Goal: Transaction & Acquisition: Purchase product/service

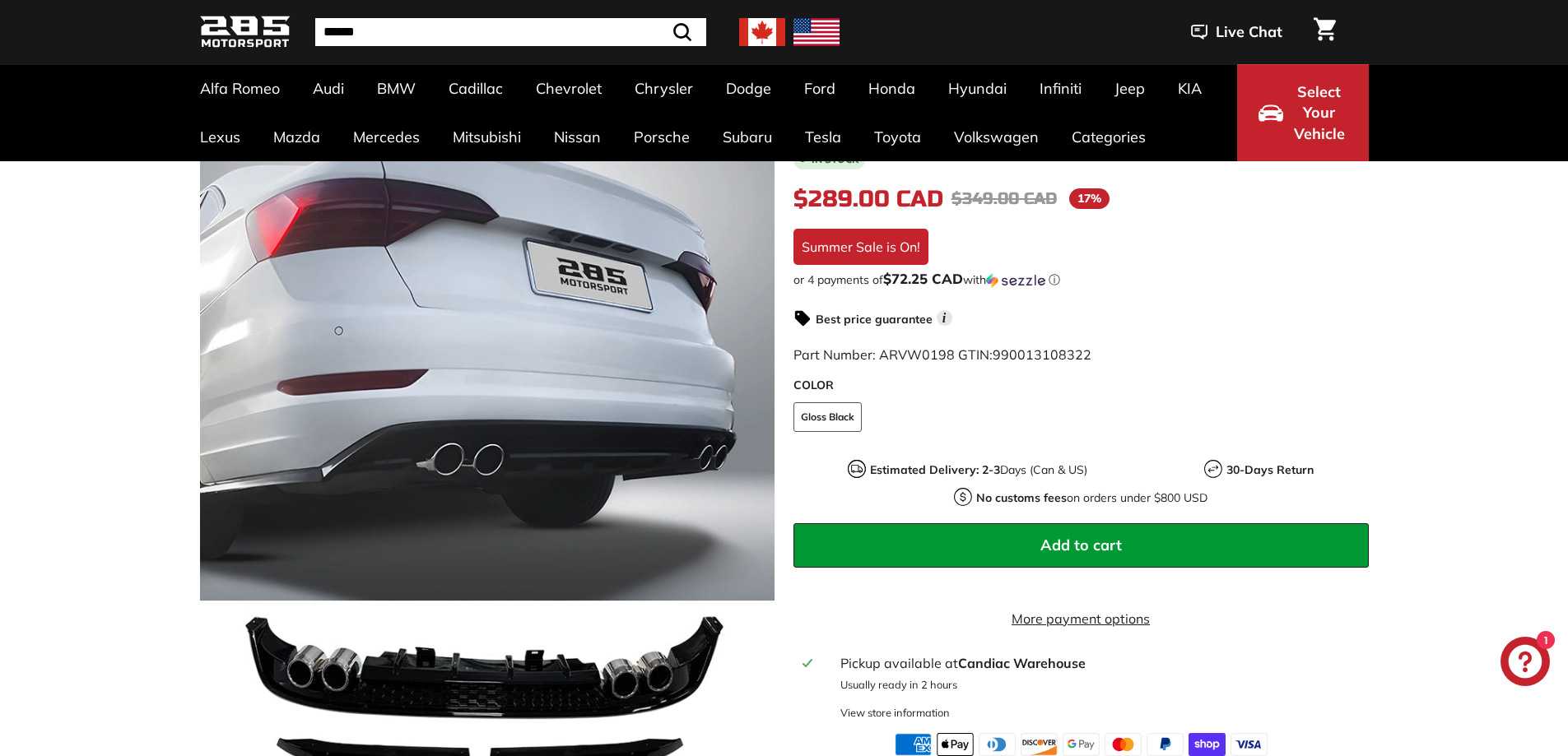
scroll to position [247, 0]
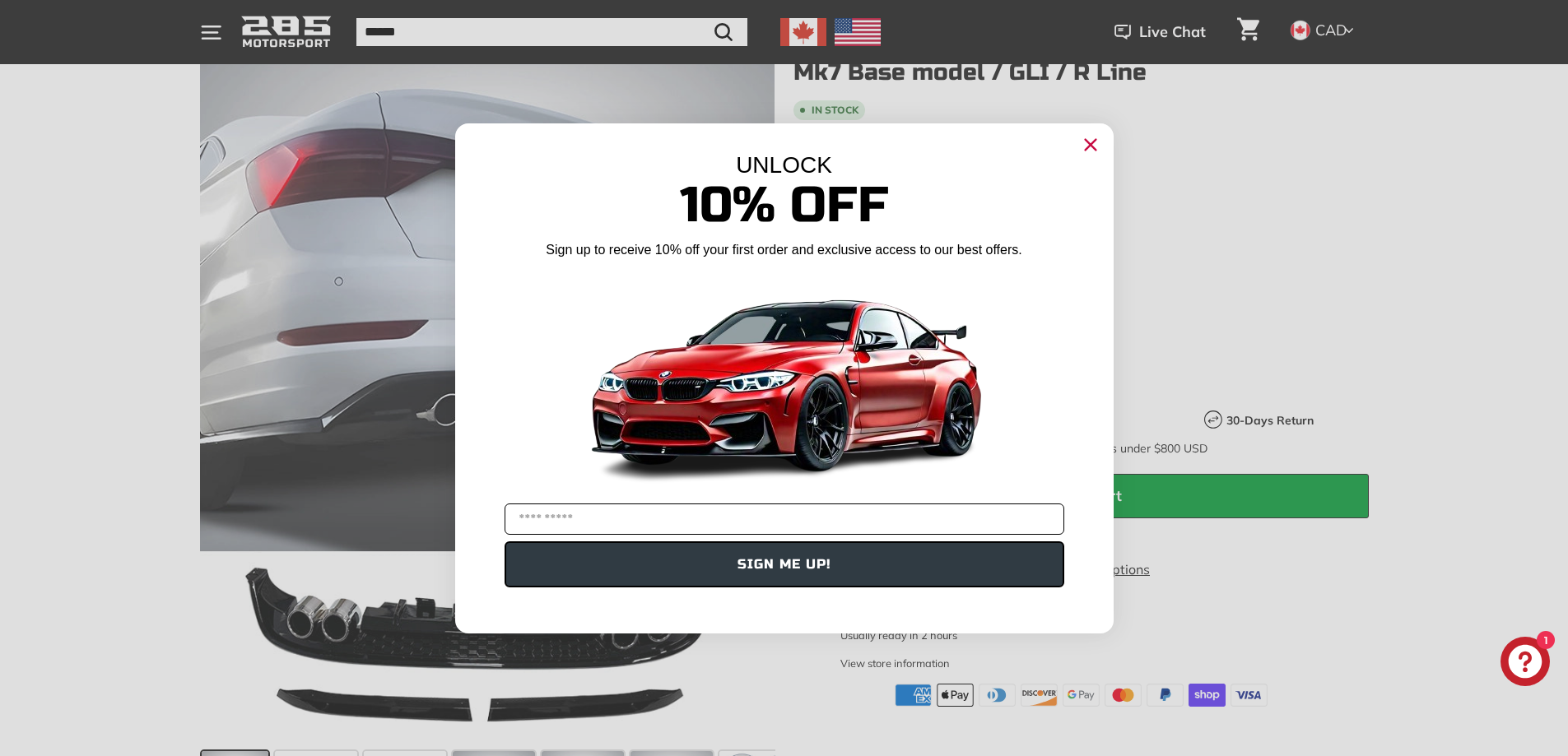
click at [751, 528] on input "YOUR EMAIL" at bounding box center [784, 519] width 560 height 31
type input "**********"
click at [779, 560] on button "SIGN ME UP!" at bounding box center [784, 564] width 560 height 46
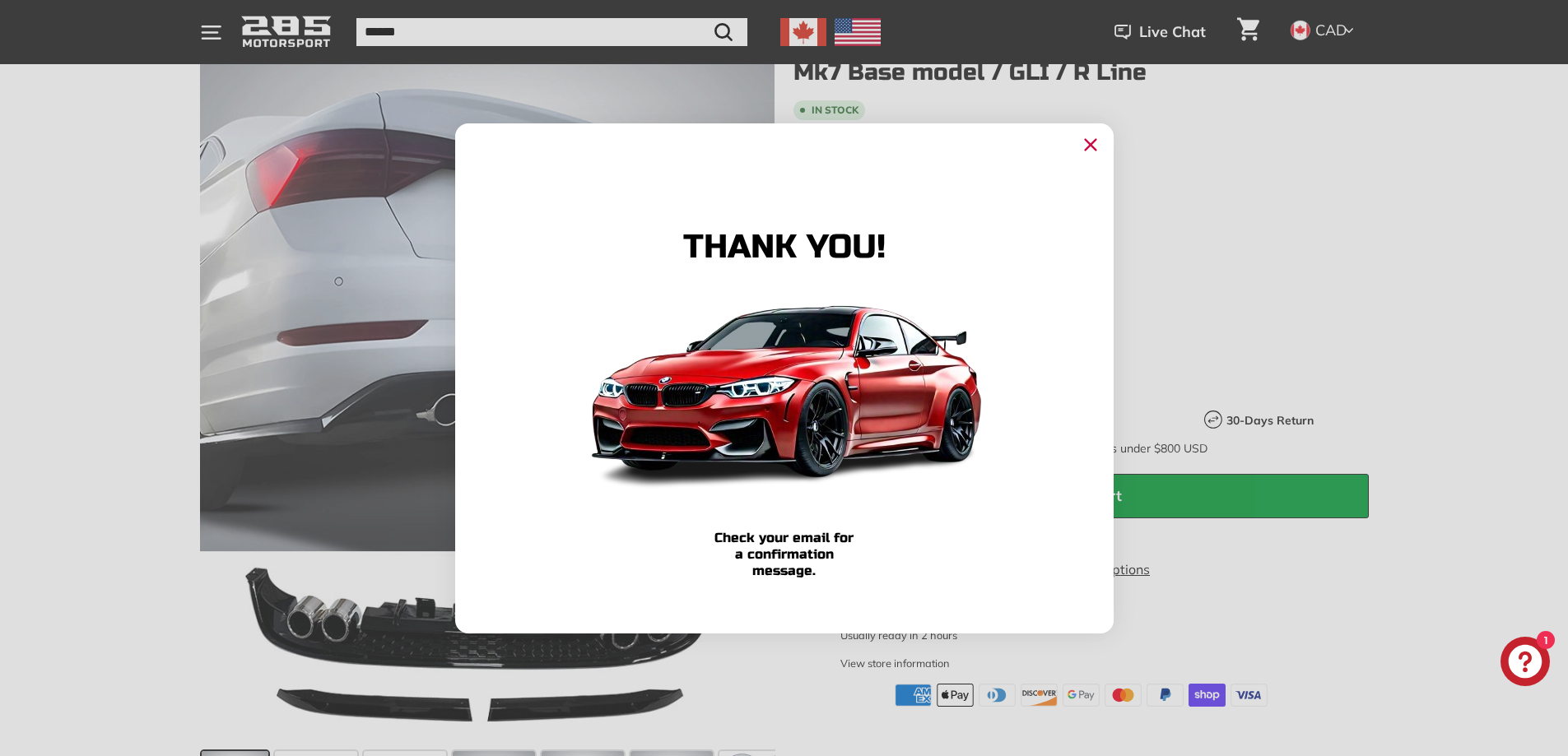
click at [1089, 154] on circle "Close dialog" at bounding box center [1090, 144] width 25 height 25
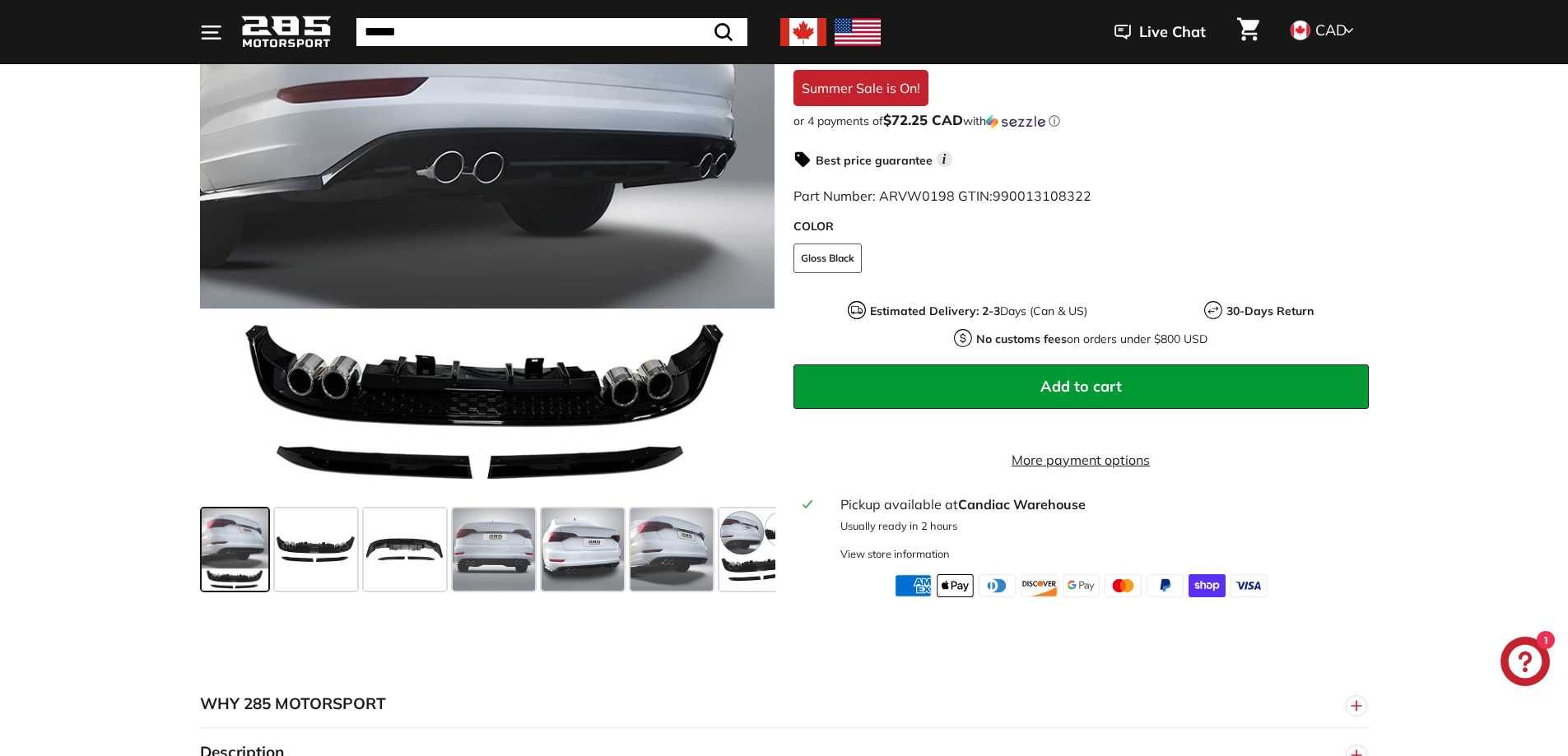
scroll to position [494, 0]
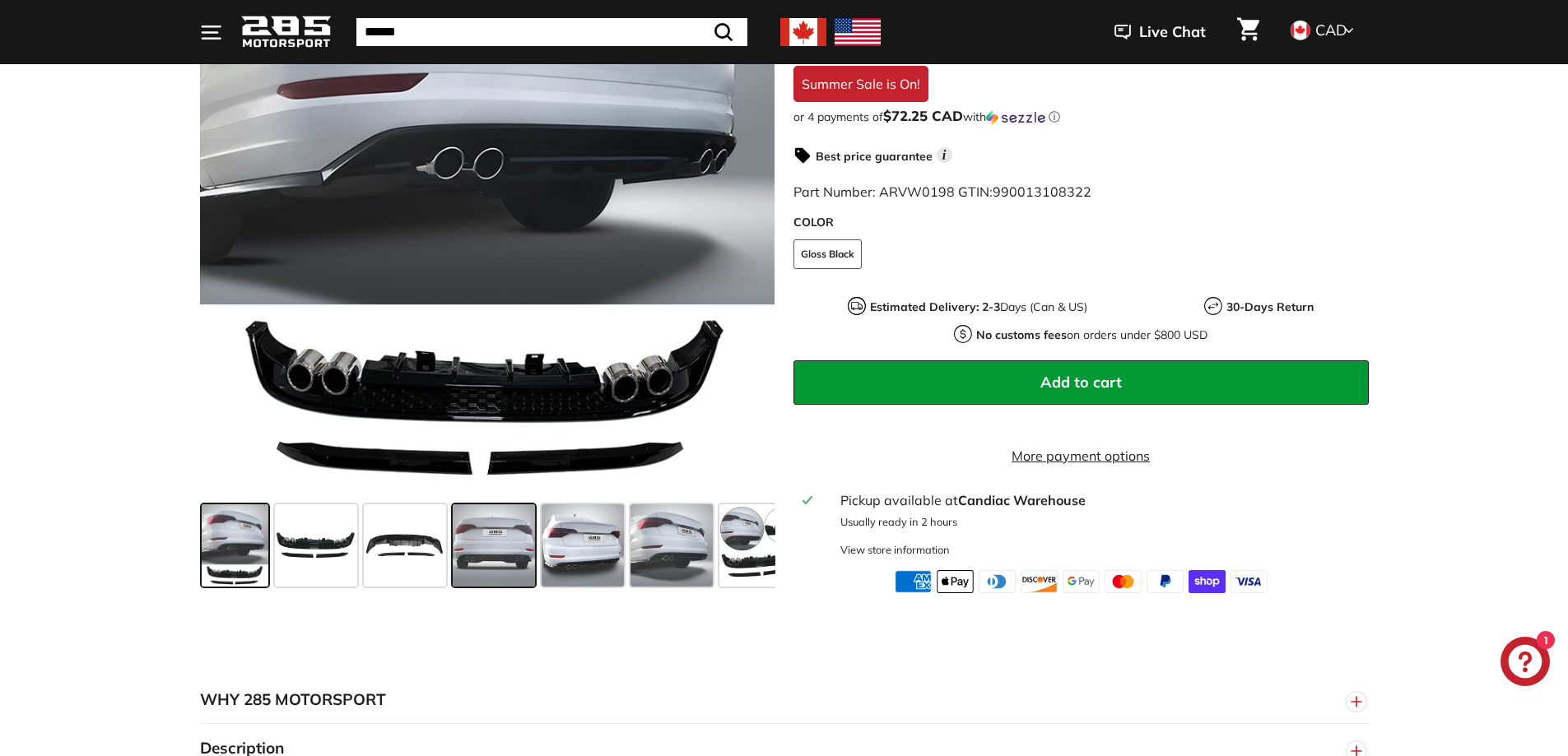
click at [484, 570] on span at bounding box center [494, 545] width 82 height 82
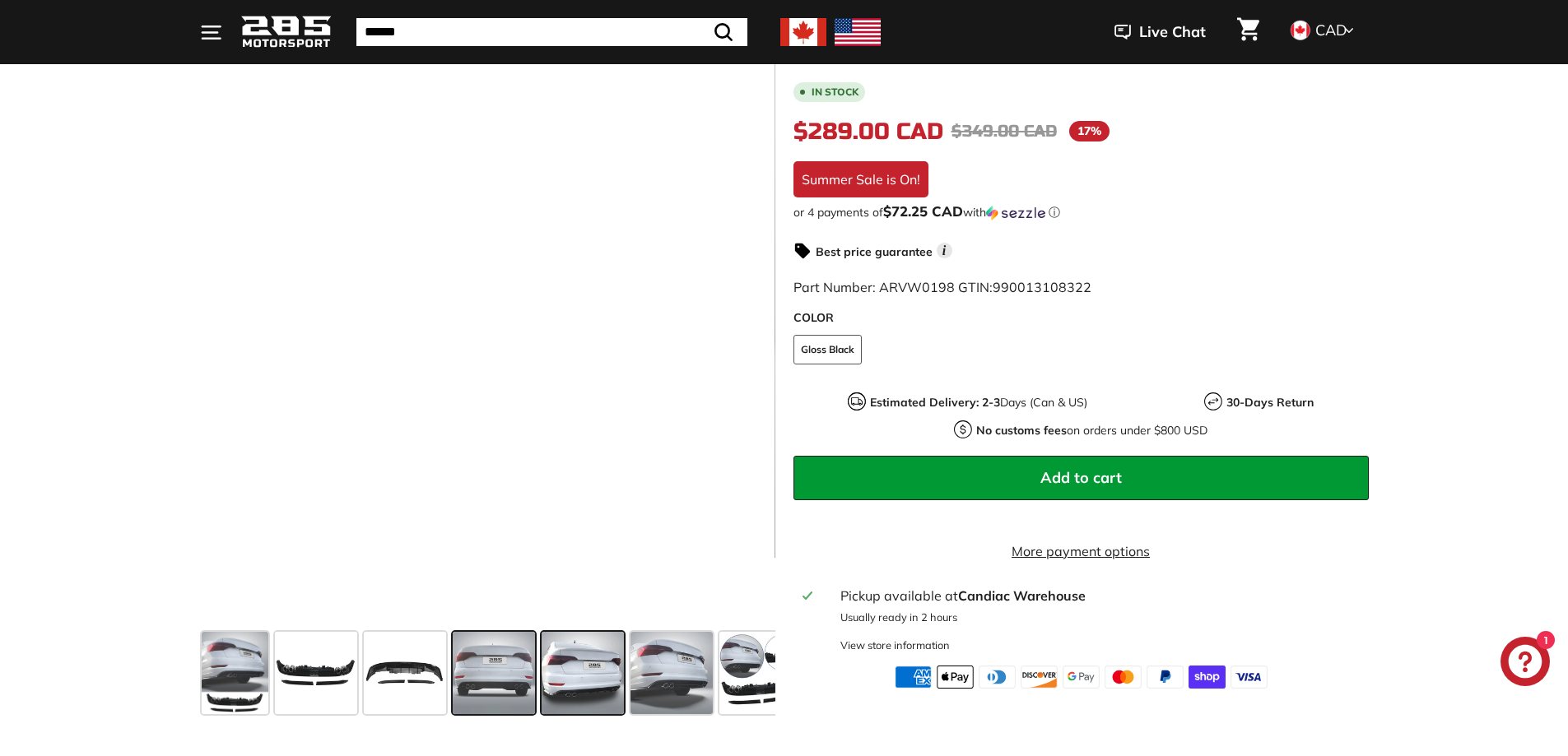
scroll to position [329, 0]
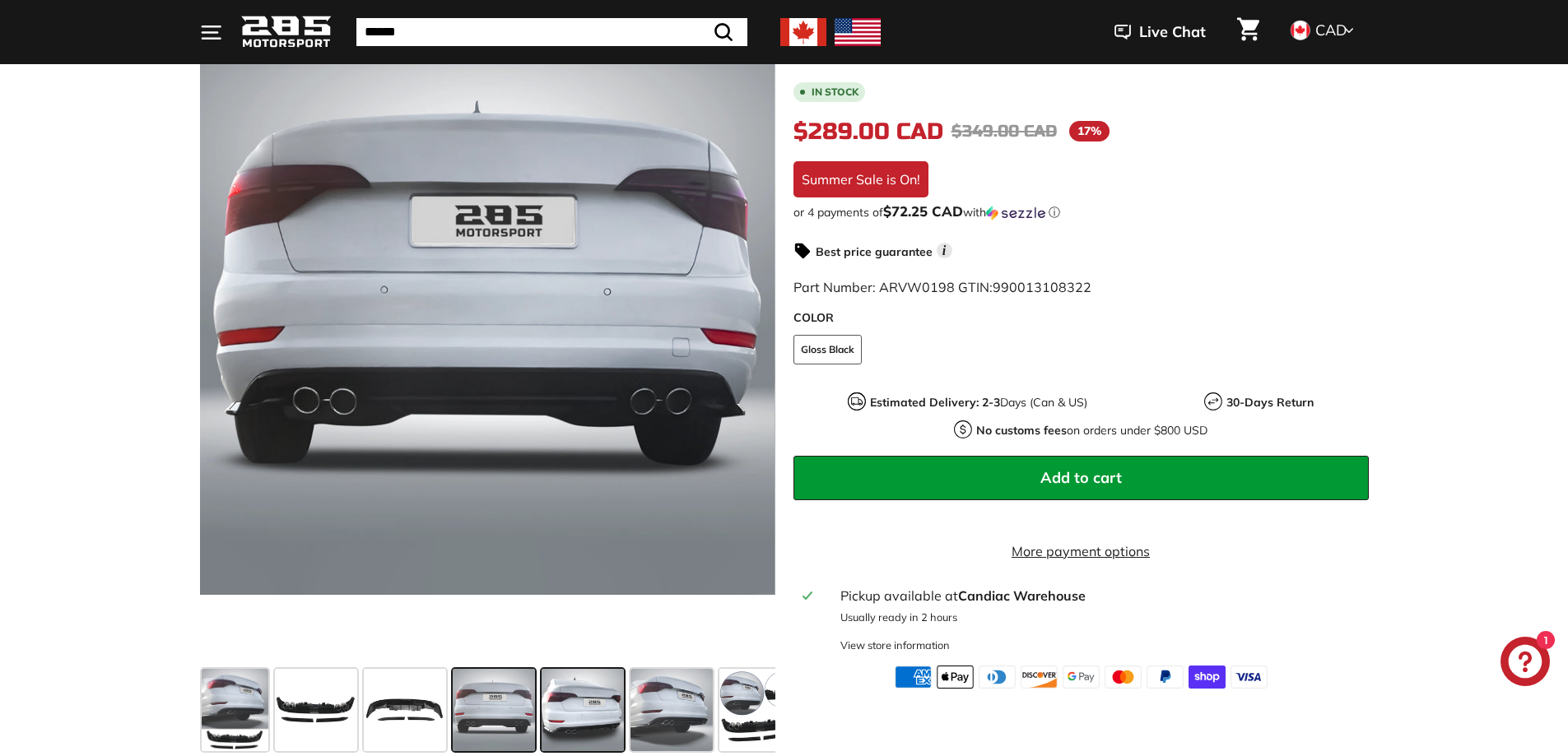
click at [588, 697] on span at bounding box center [582, 709] width 82 height 82
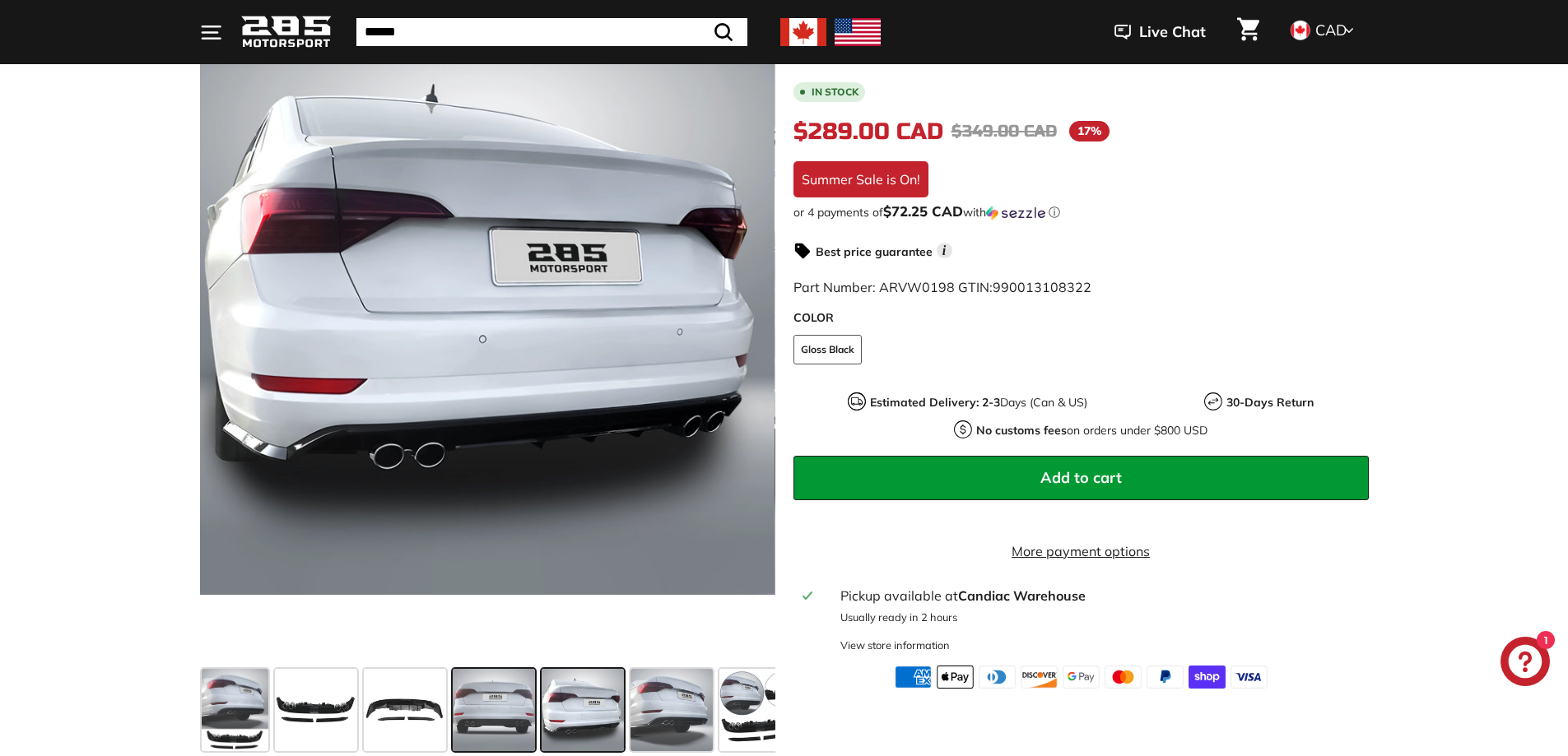
click at [477, 704] on span at bounding box center [494, 709] width 82 height 82
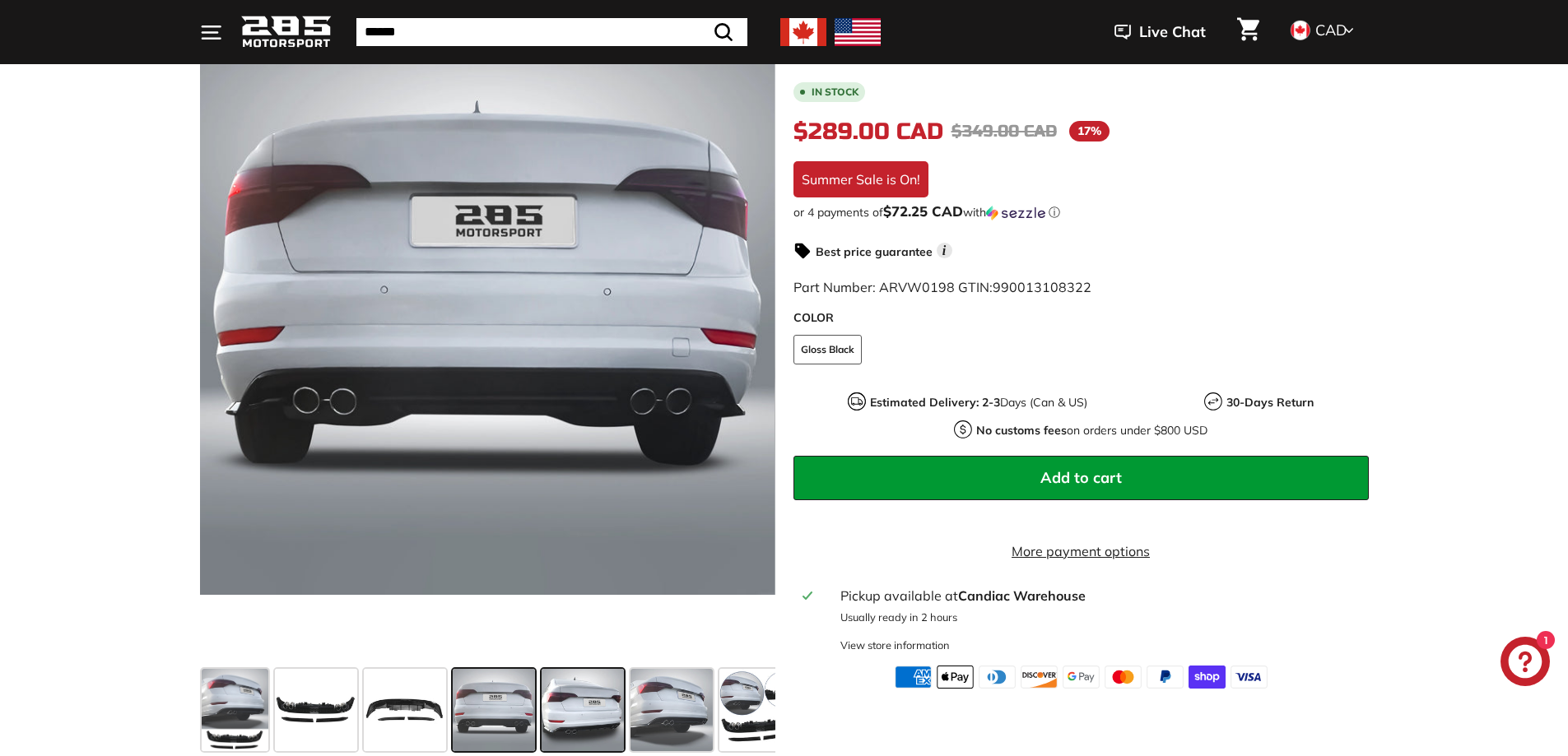
click at [571, 708] on span at bounding box center [582, 709] width 82 height 82
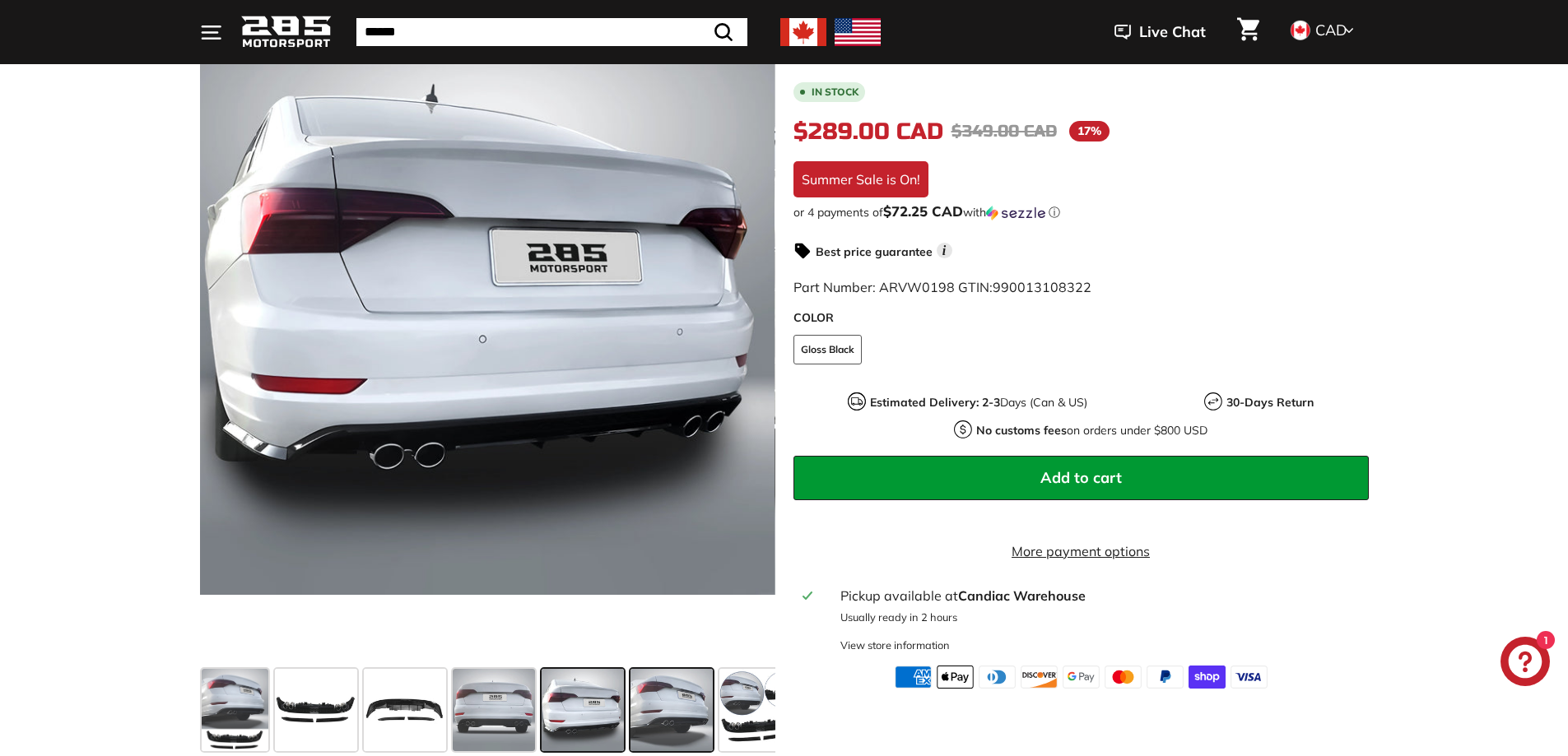
click at [669, 711] on span at bounding box center [671, 709] width 82 height 82
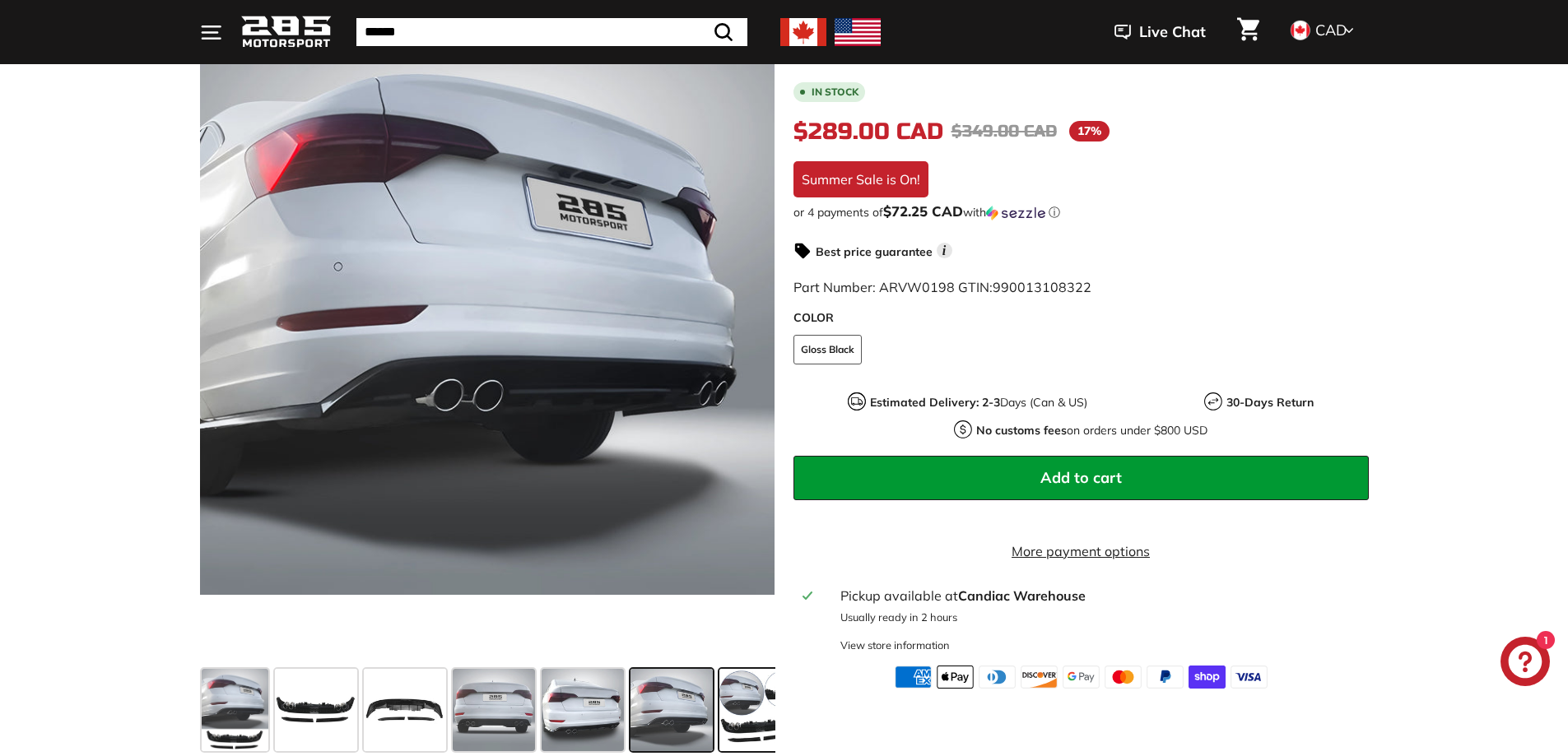
click at [741, 719] on span at bounding box center [760, 709] width 82 height 82
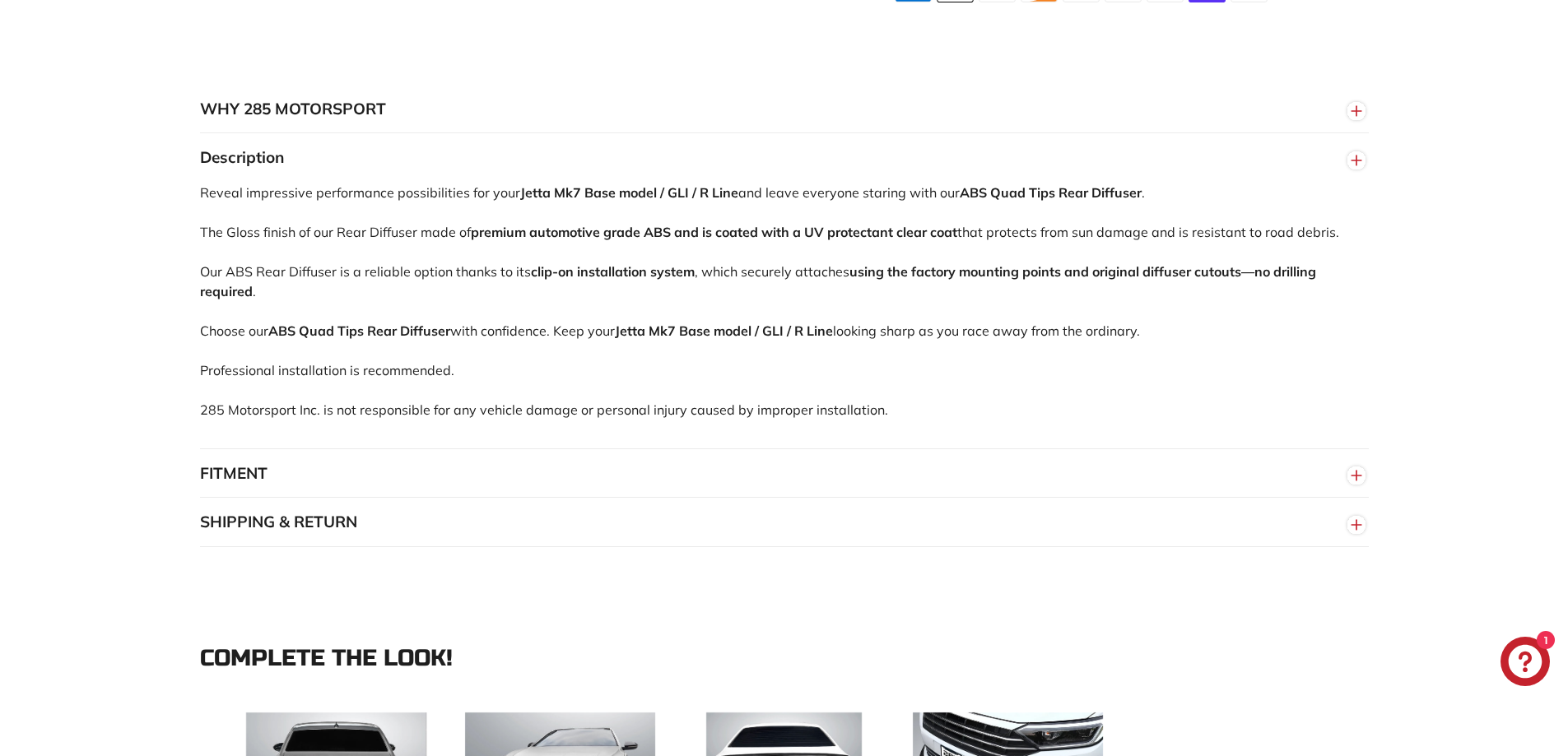
scroll to position [1234, 0]
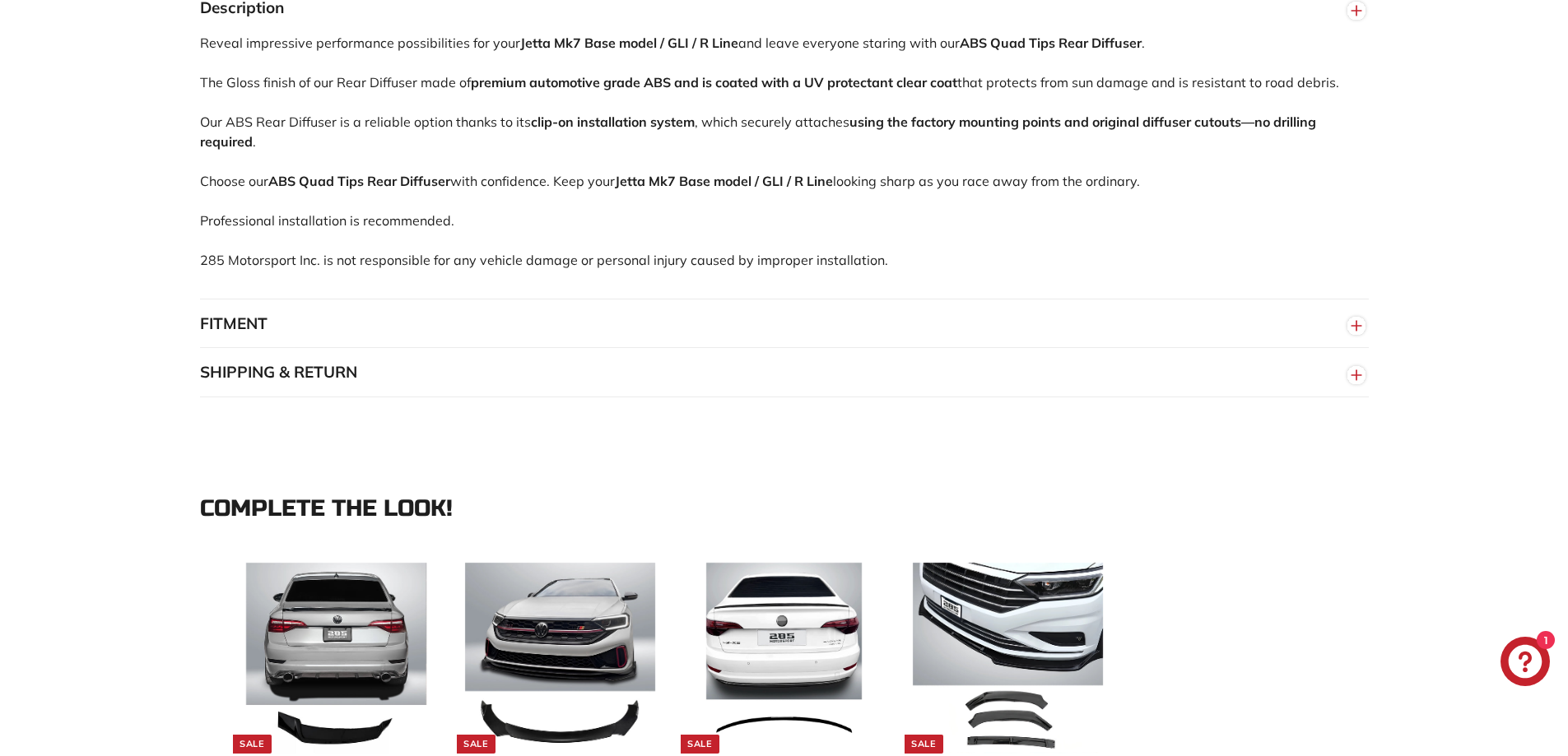
drag, startPoint x: 538, startPoint y: 312, endPoint x: 596, endPoint y: 248, distance: 86.4
click at [596, 248] on div "WHY 285 MOTORSPORT «We bring more to the table than our competitors and we’re c…" at bounding box center [784, 166] width 1235 height 462
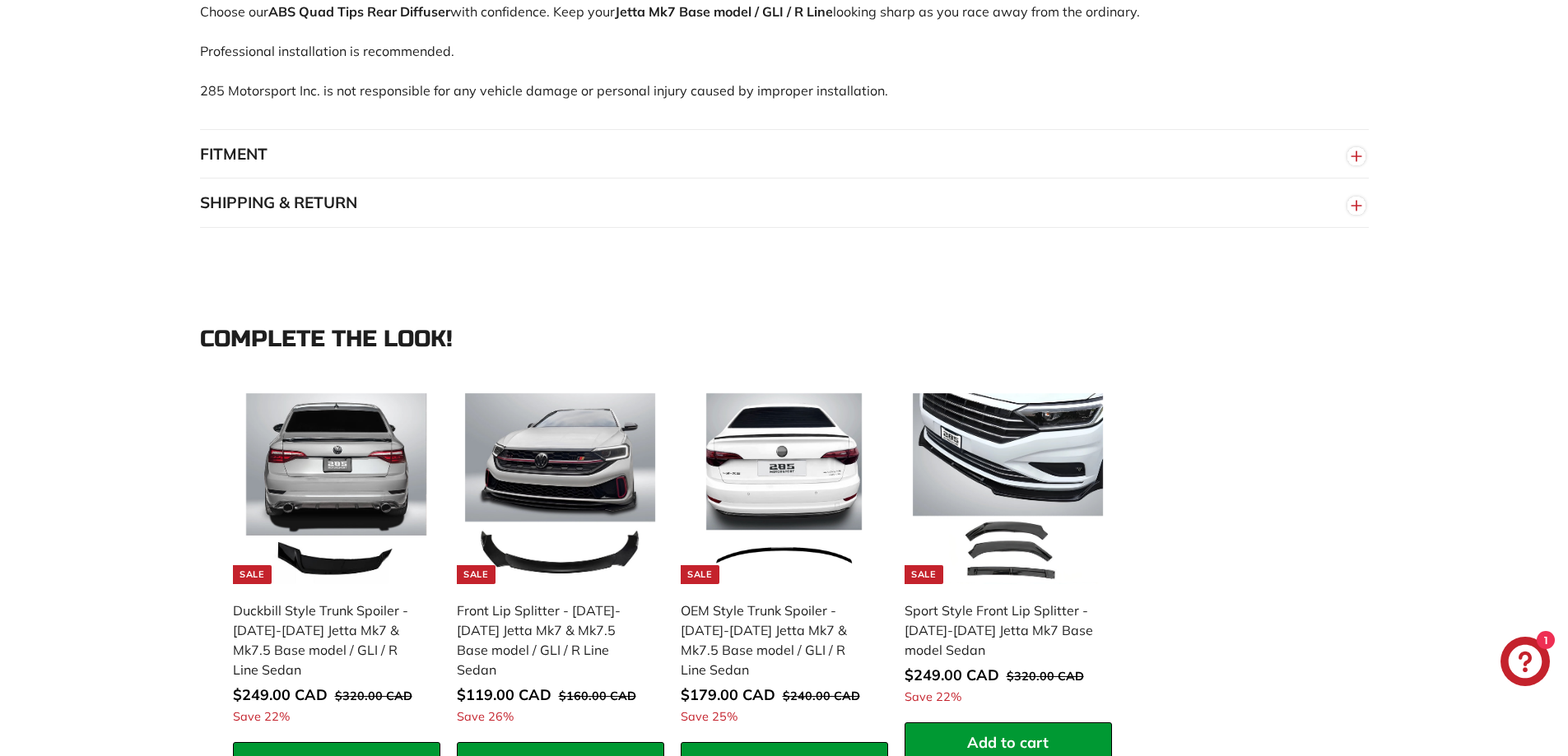
scroll to position [1398, 0]
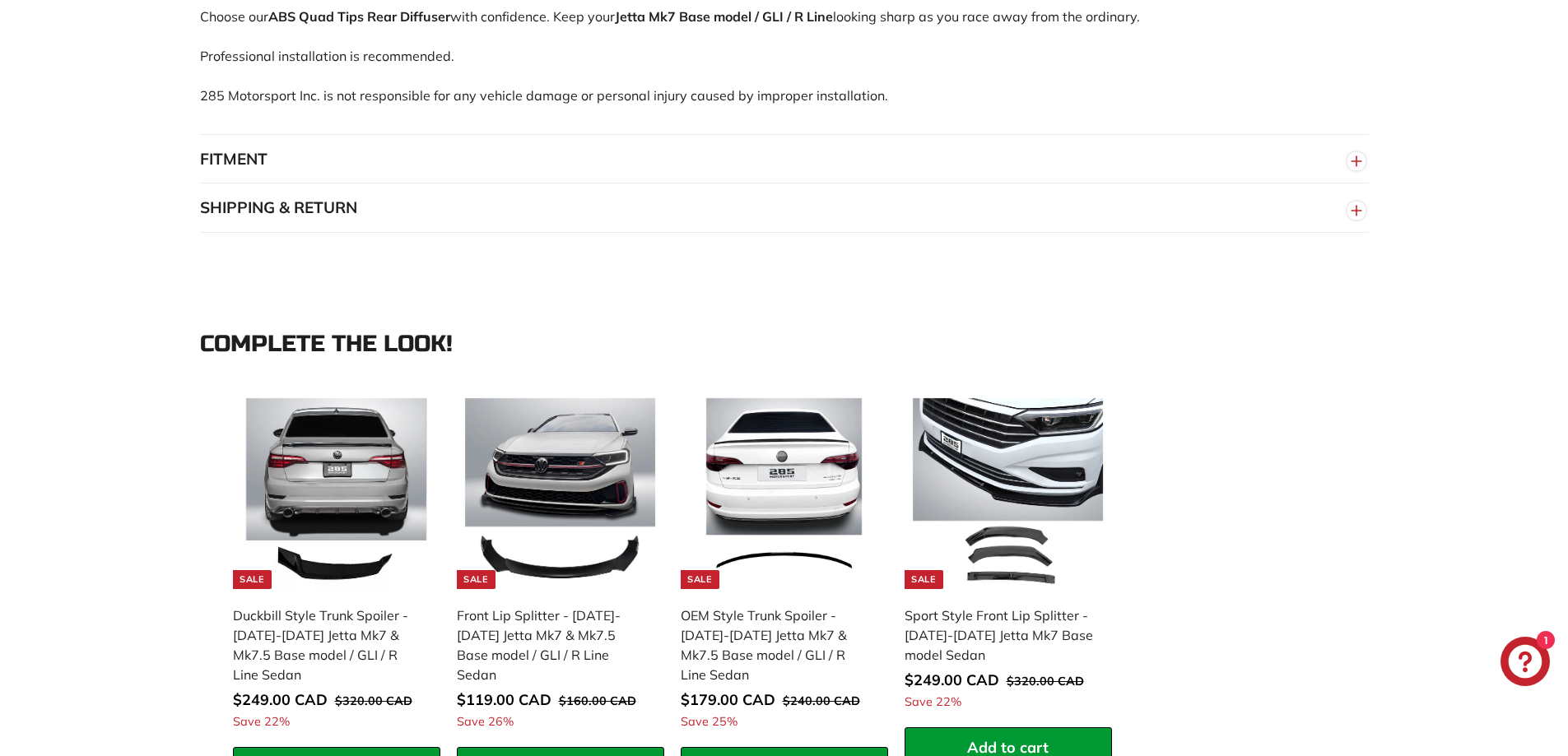
click at [552, 151] on button "FITMENT" at bounding box center [784, 160] width 1169 height 49
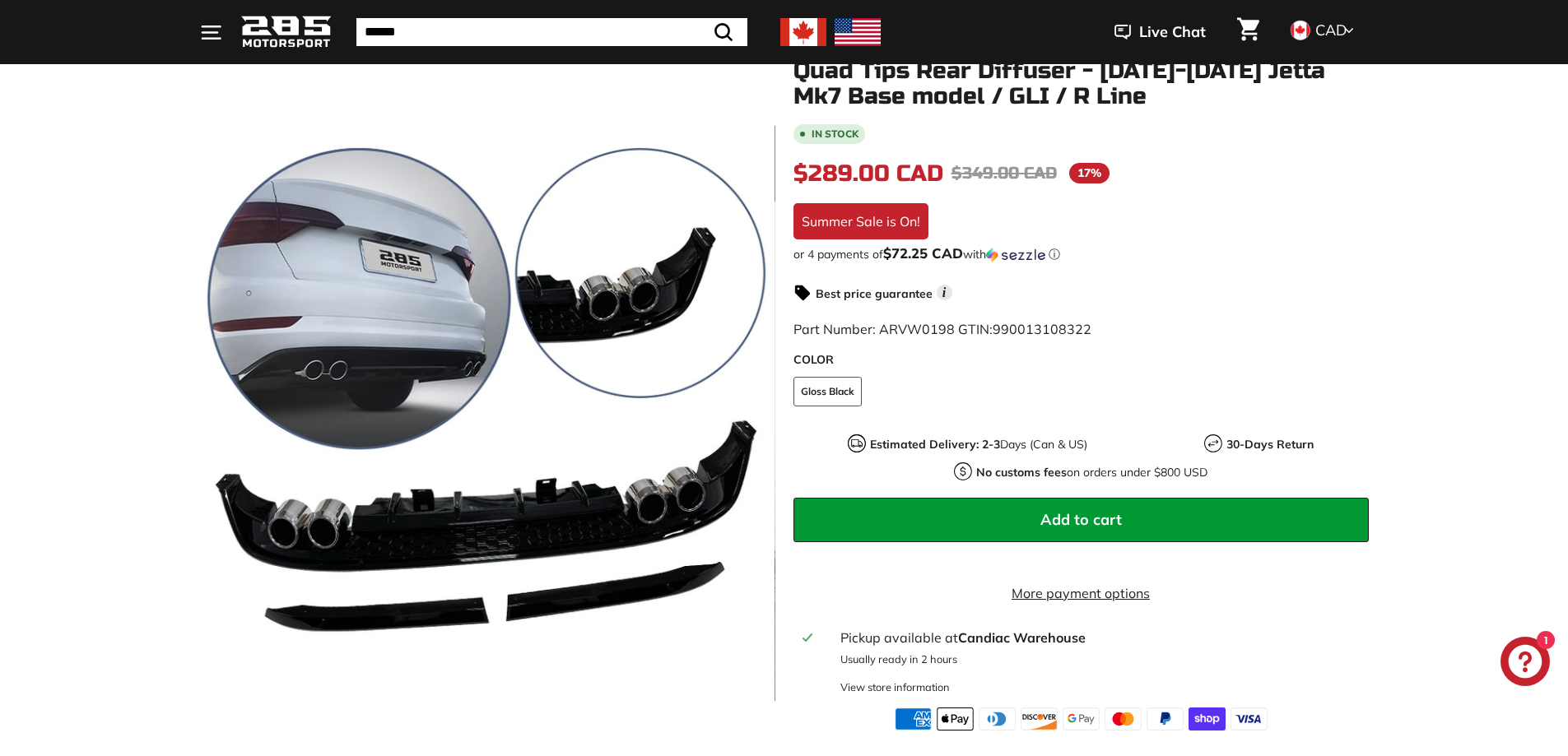
scroll to position [0, 0]
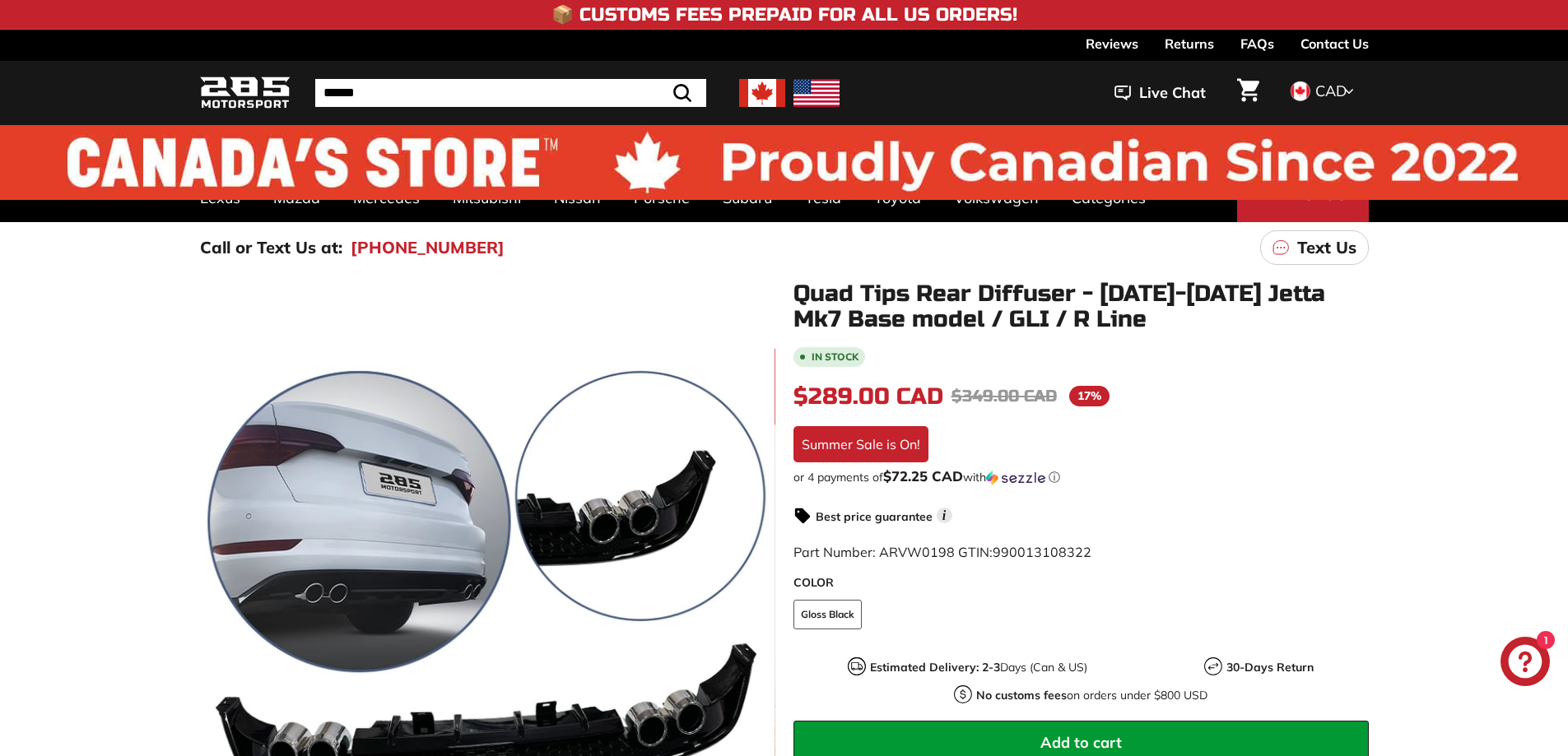
drag, startPoint x: 1231, startPoint y: 71, endPoint x: 1230, endPoint y: 31, distance: 40.0
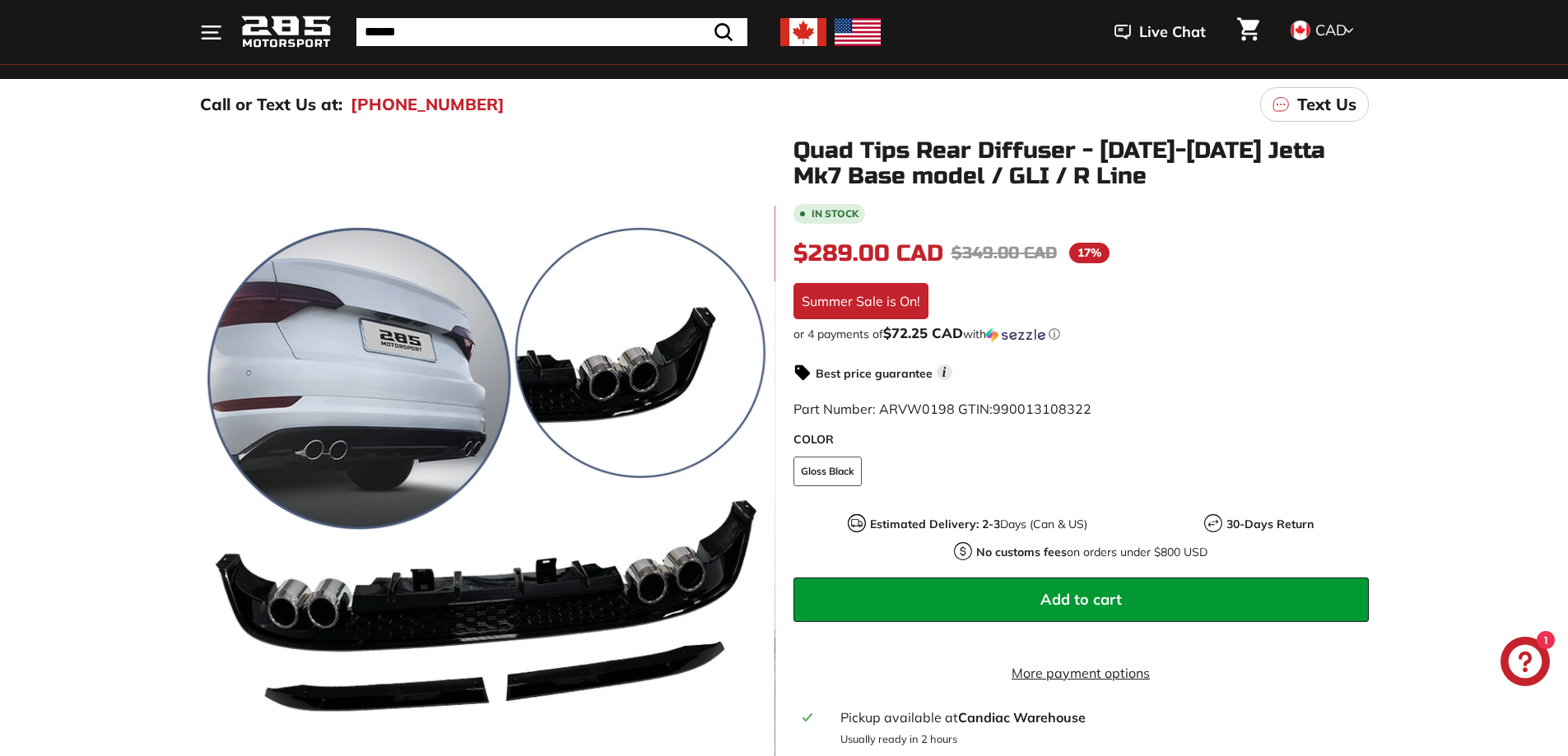
scroll to position [165, 0]
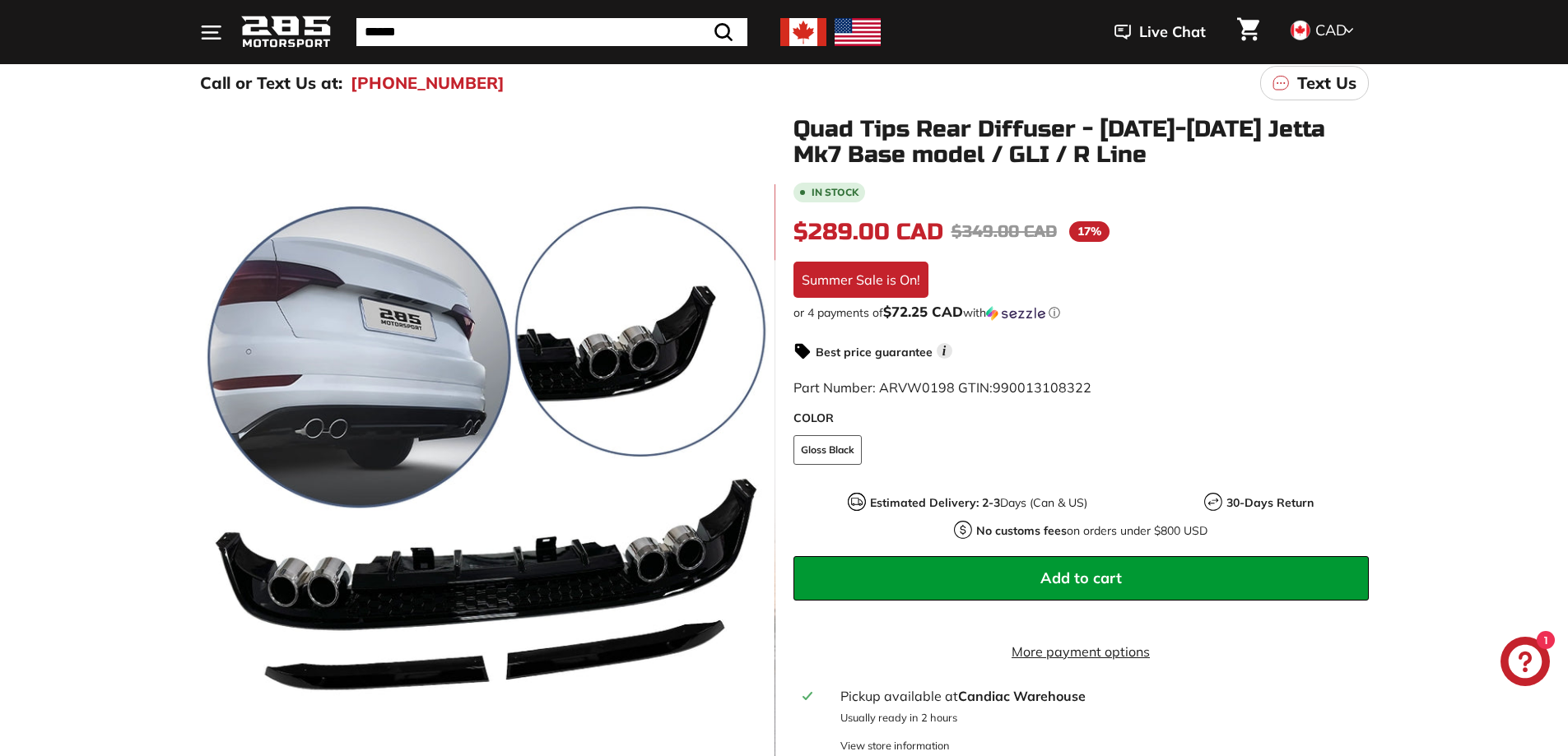
click at [1110, 578] on span "Add to cart" at bounding box center [1081, 578] width 82 height 19
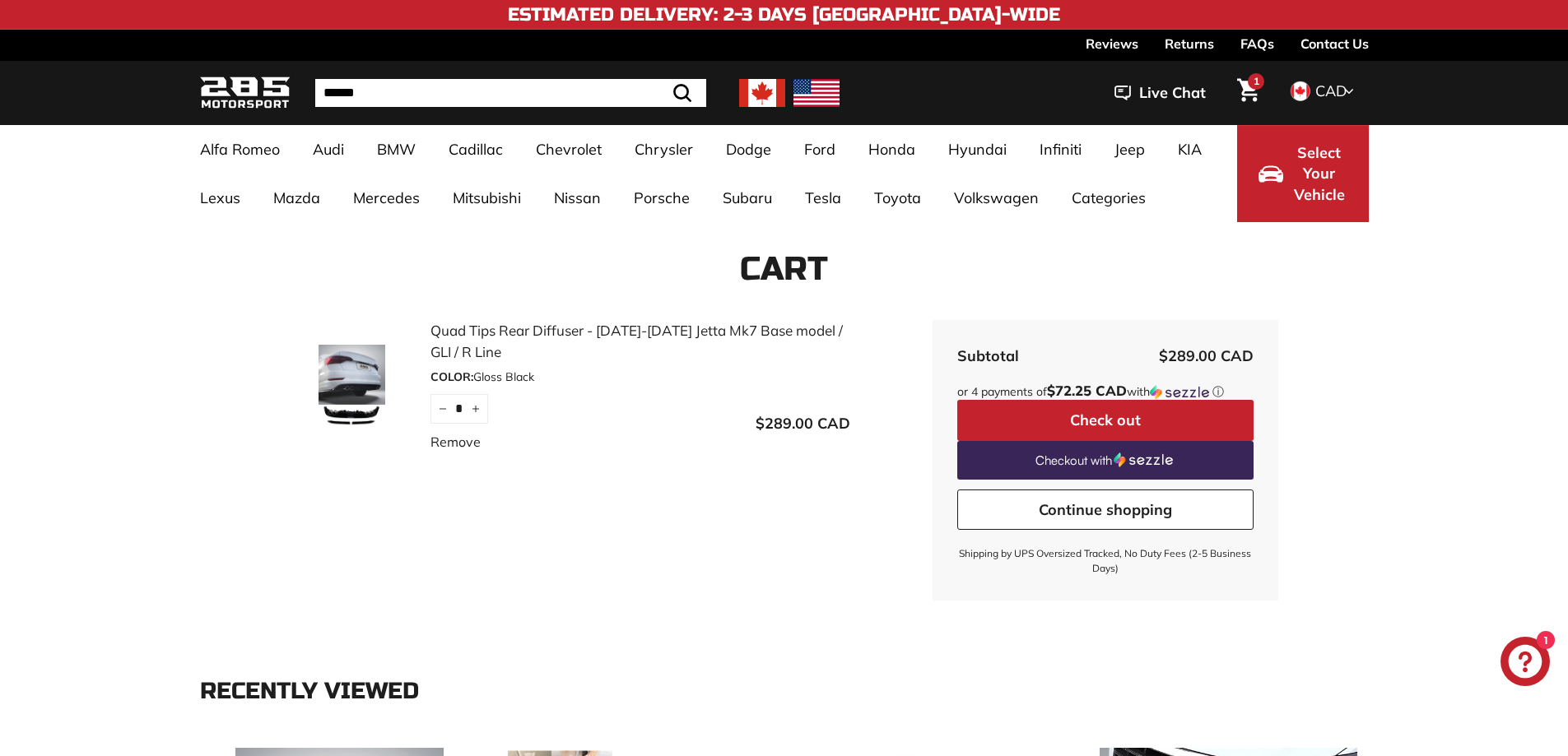
click at [347, 346] on img at bounding box center [352, 386] width 123 height 82
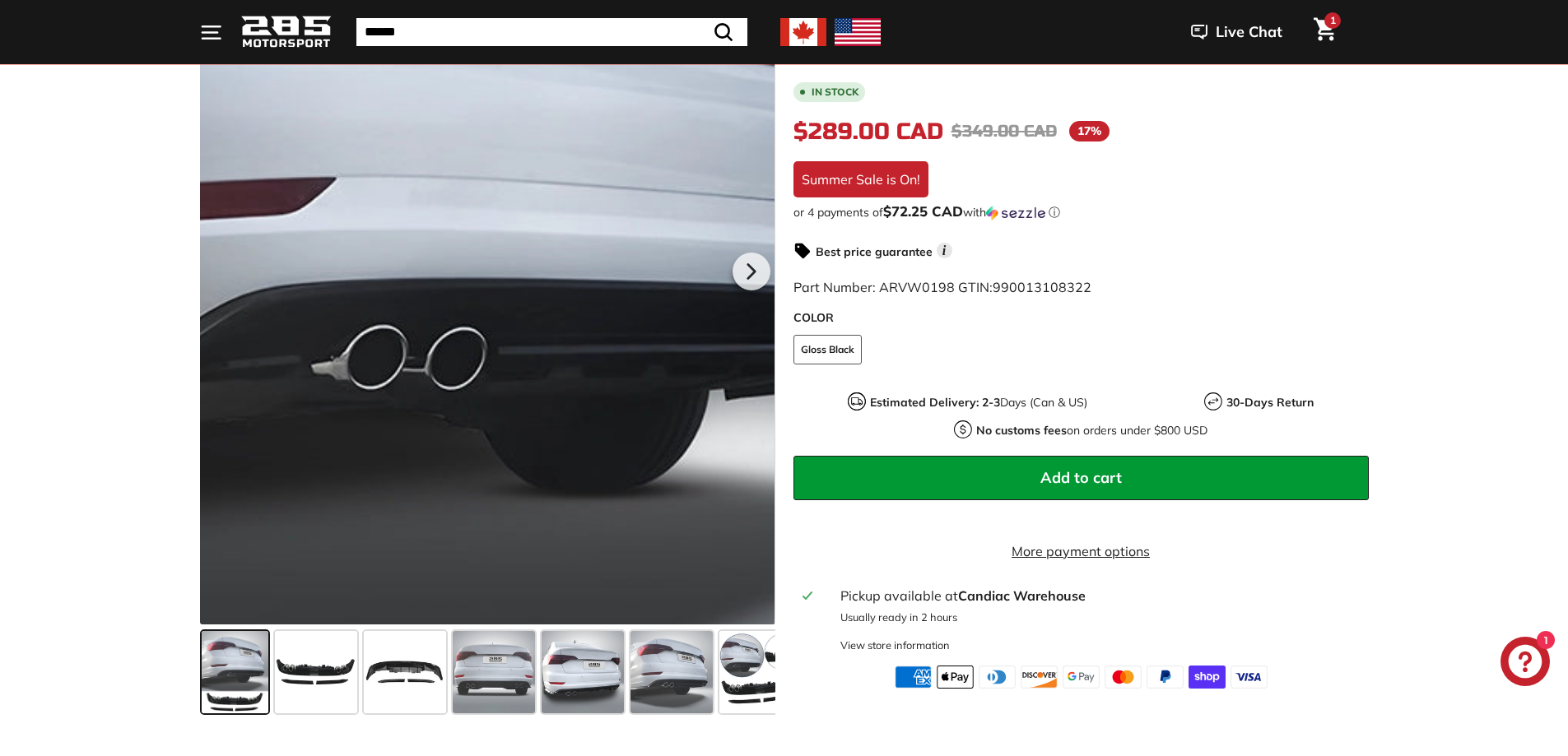
scroll to position [411, 0]
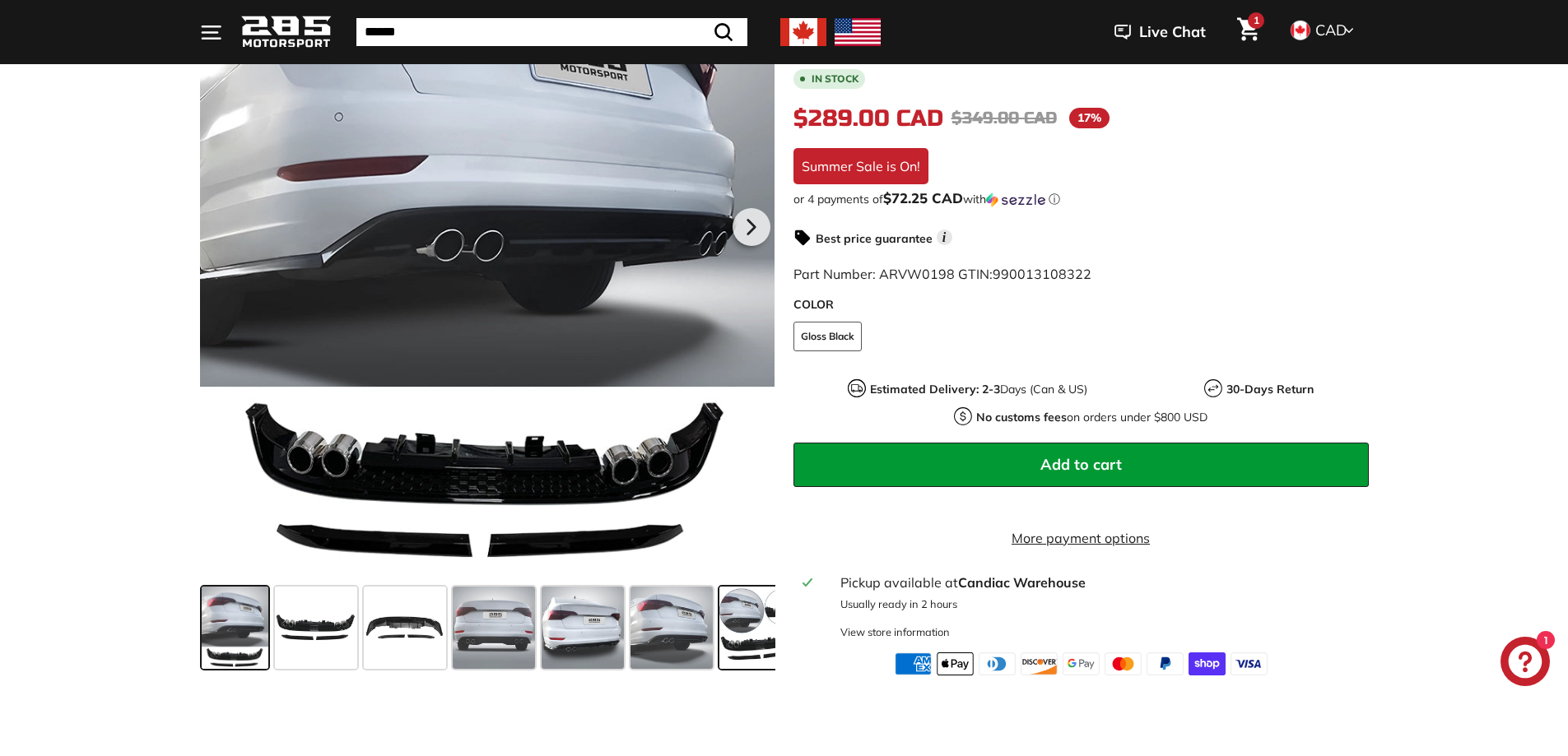
click at [739, 613] on span at bounding box center [760, 628] width 82 height 82
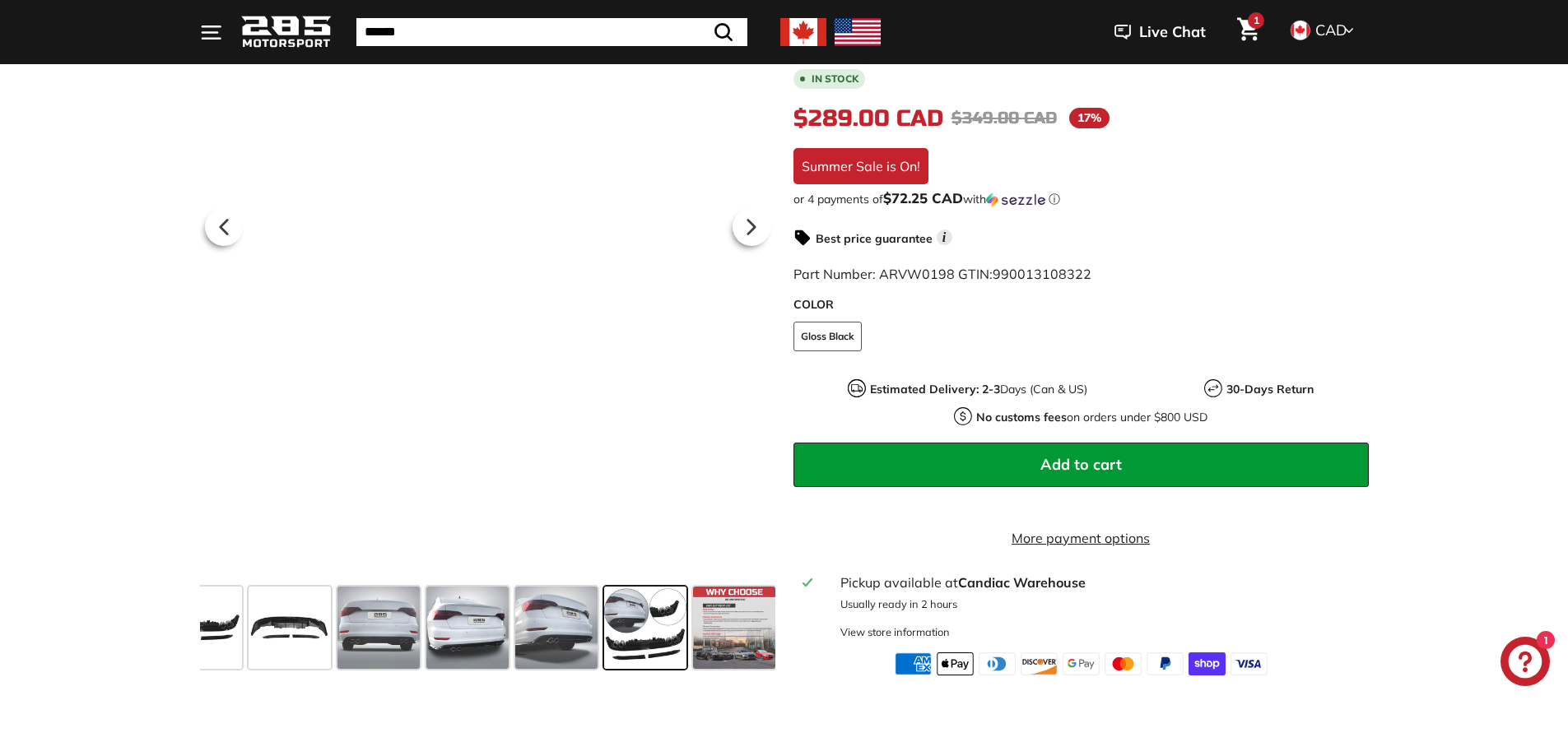
scroll to position [0, 118]
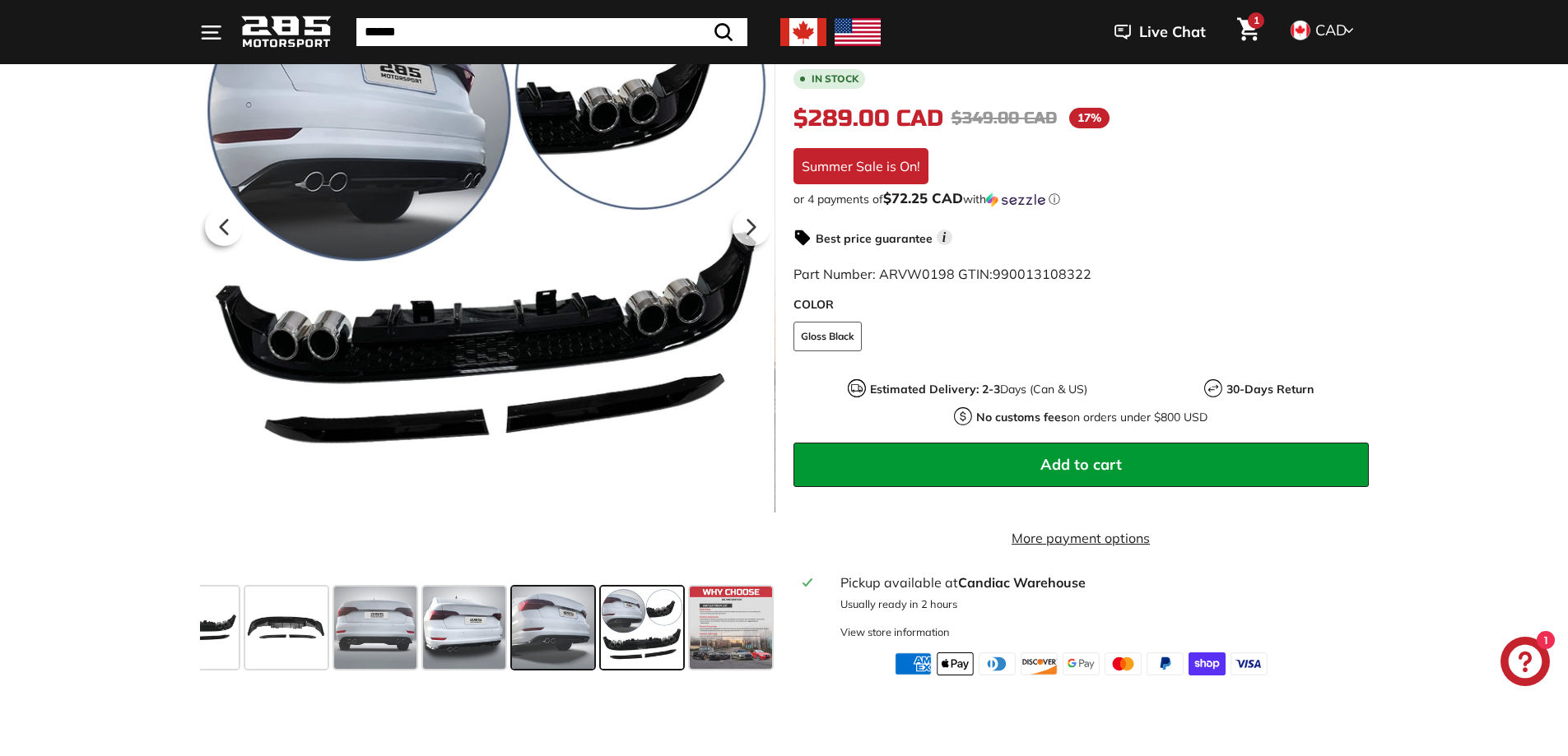
click at [538, 645] on span at bounding box center [552, 628] width 82 height 82
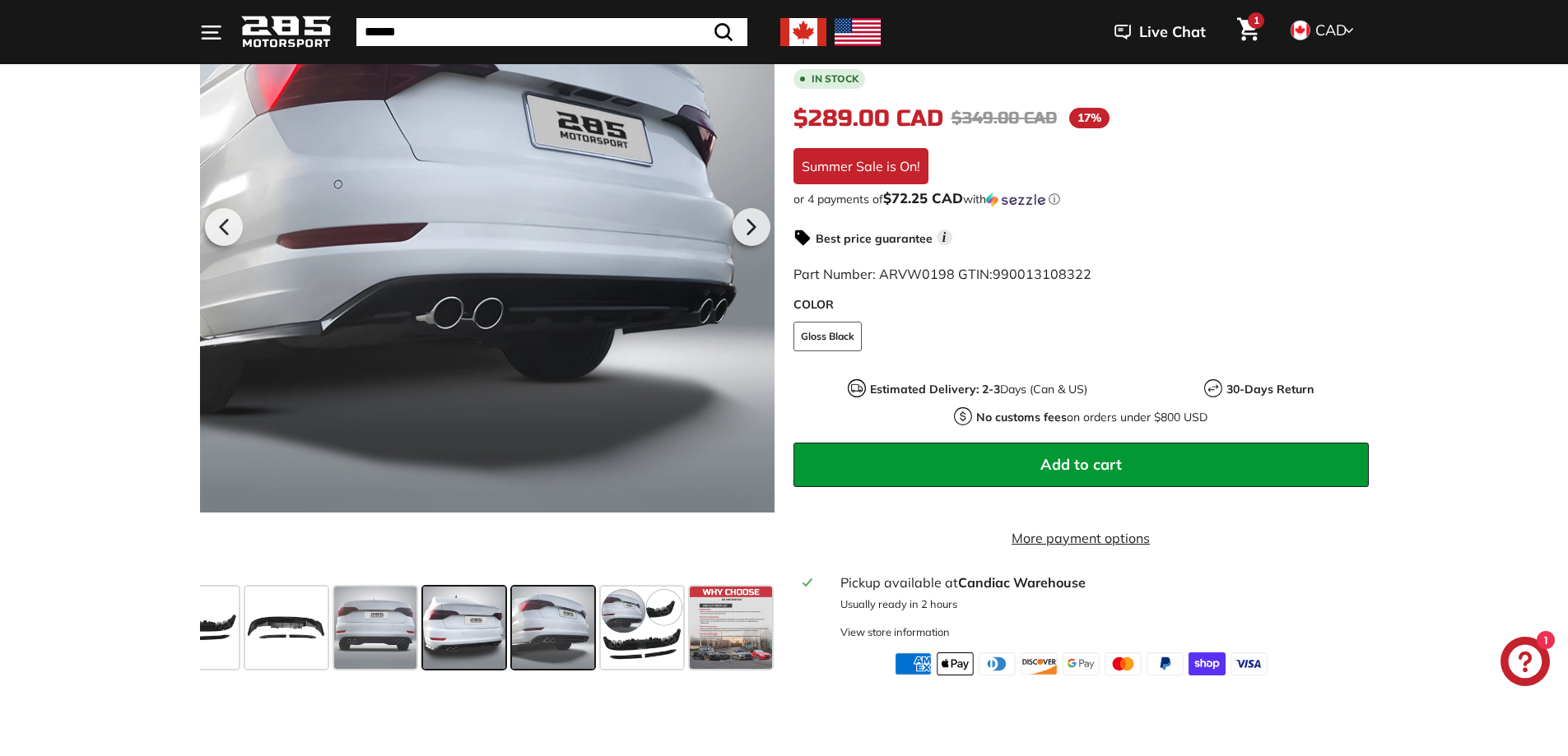
click at [478, 644] on span at bounding box center [464, 628] width 82 height 82
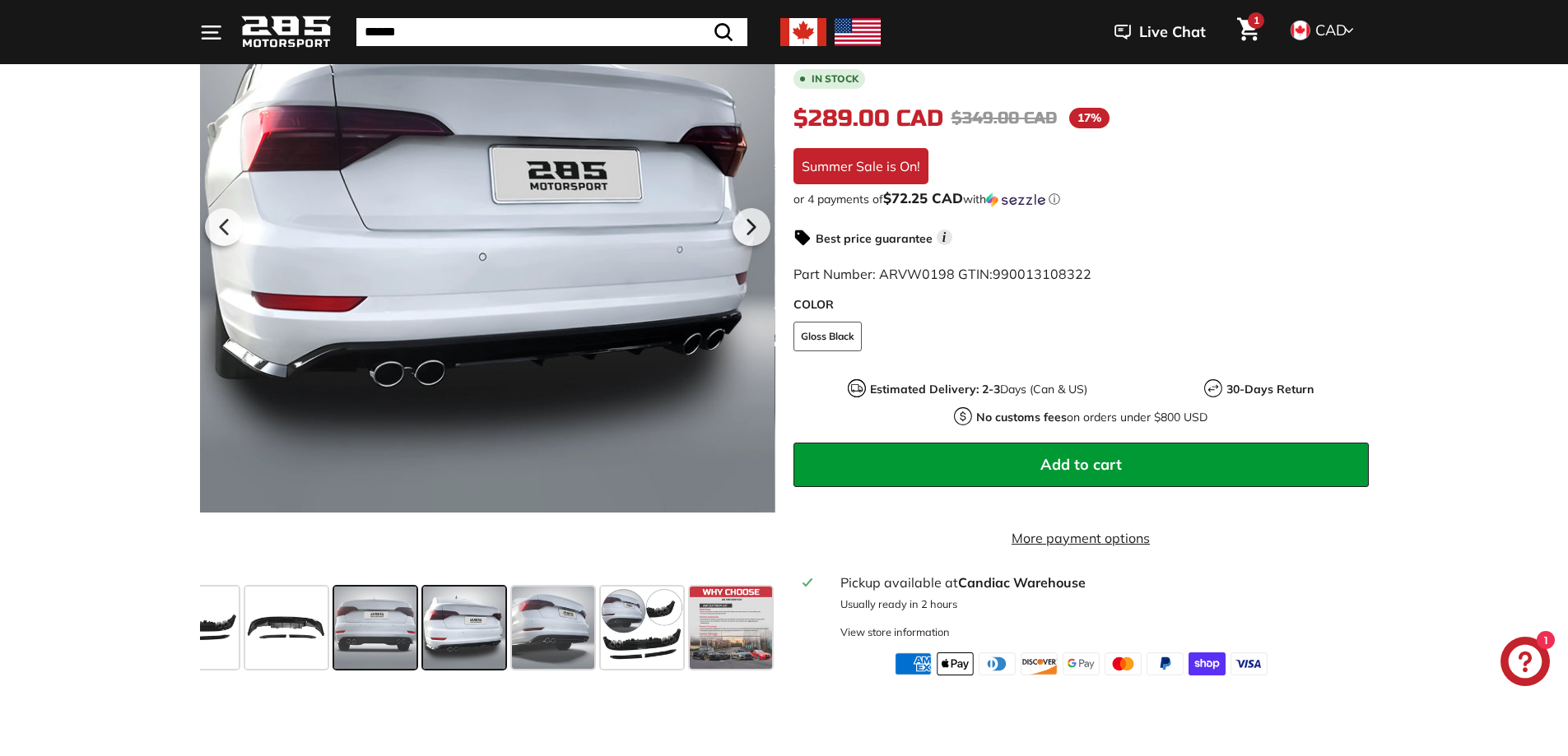
click at [357, 624] on span at bounding box center [375, 628] width 82 height 82
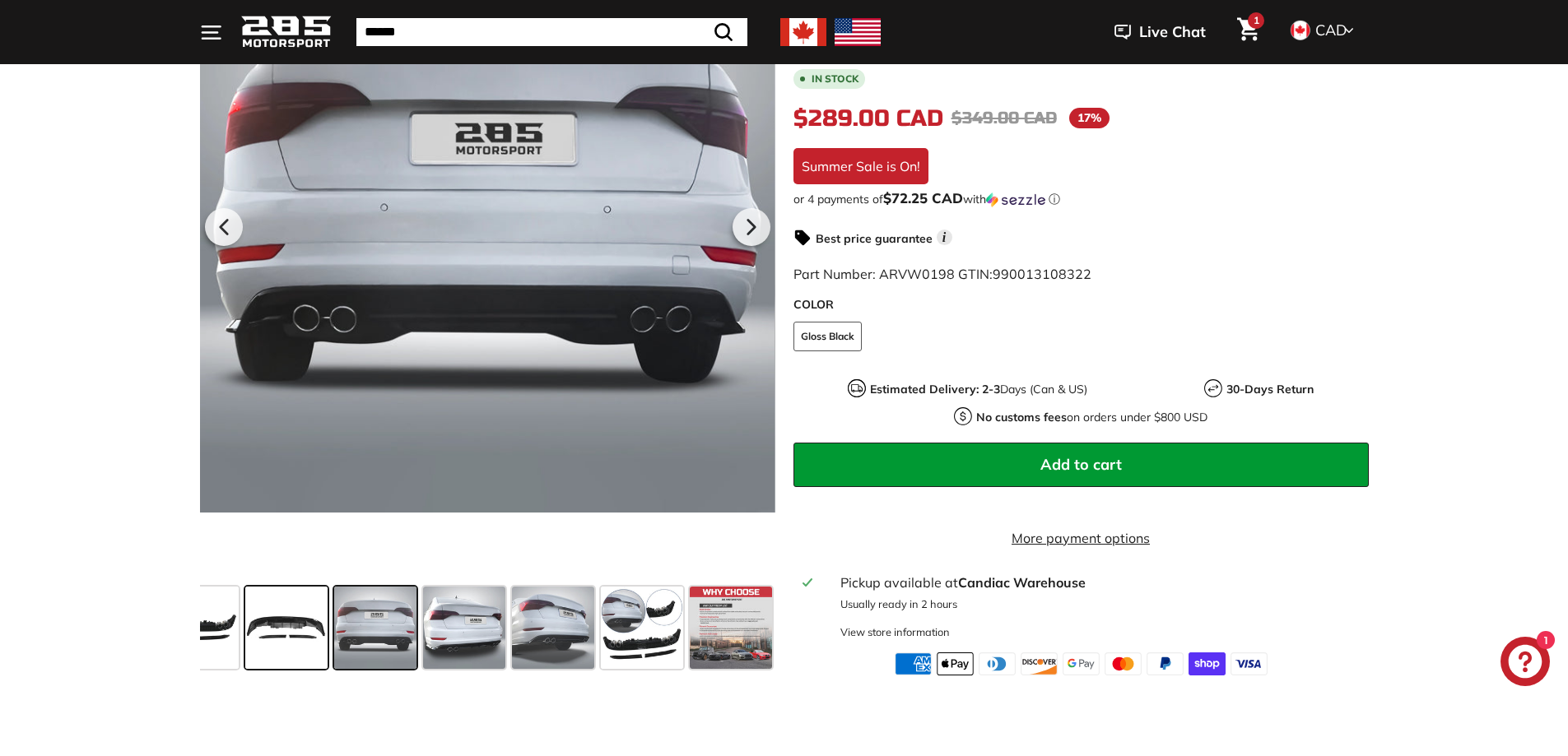
click at [266, 624] on span at bounding box center [286, 628] width 82 height 82
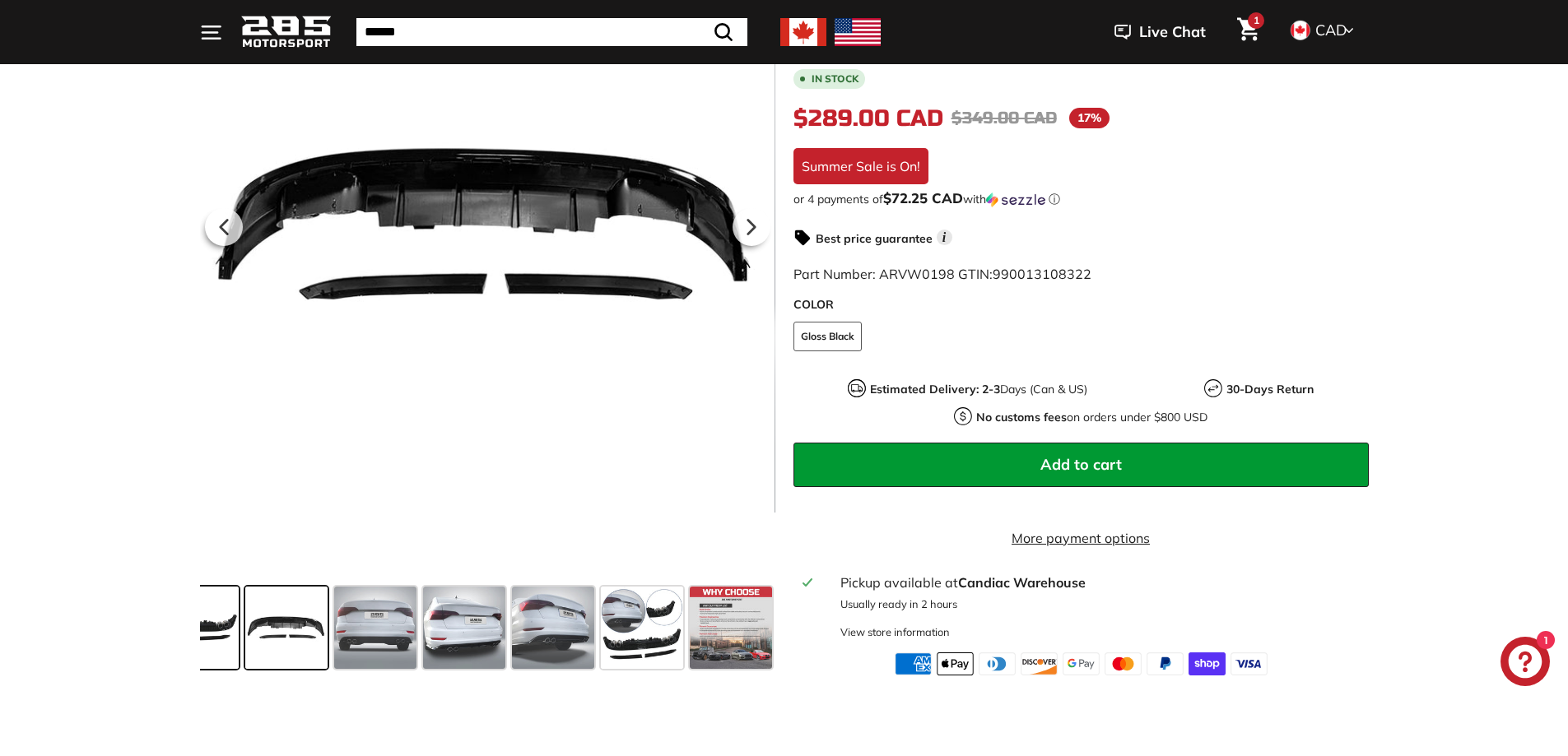
click at [207, 618] on span at bounding box center [197, 628] width 82 height 82
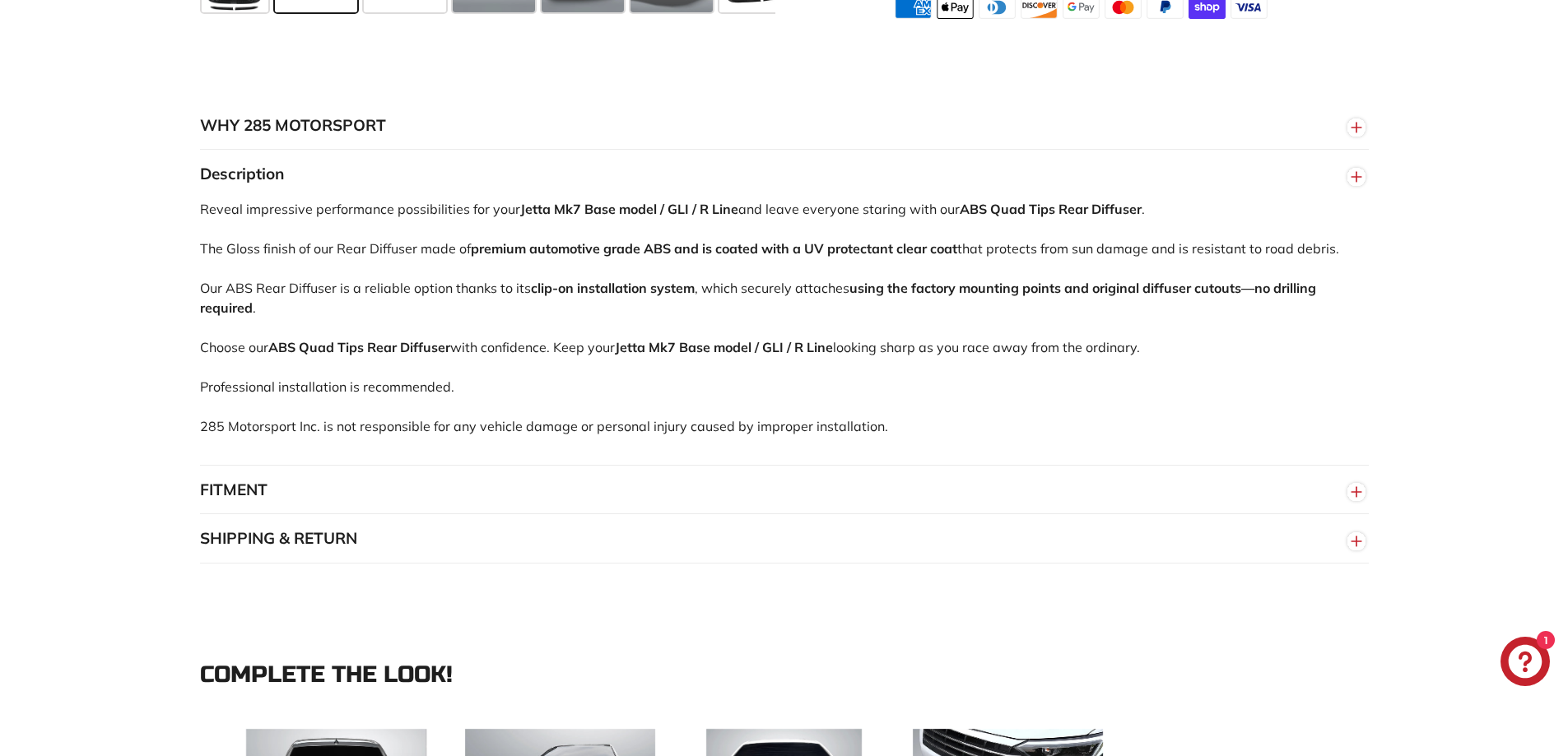
scroll to position [1069, 0]
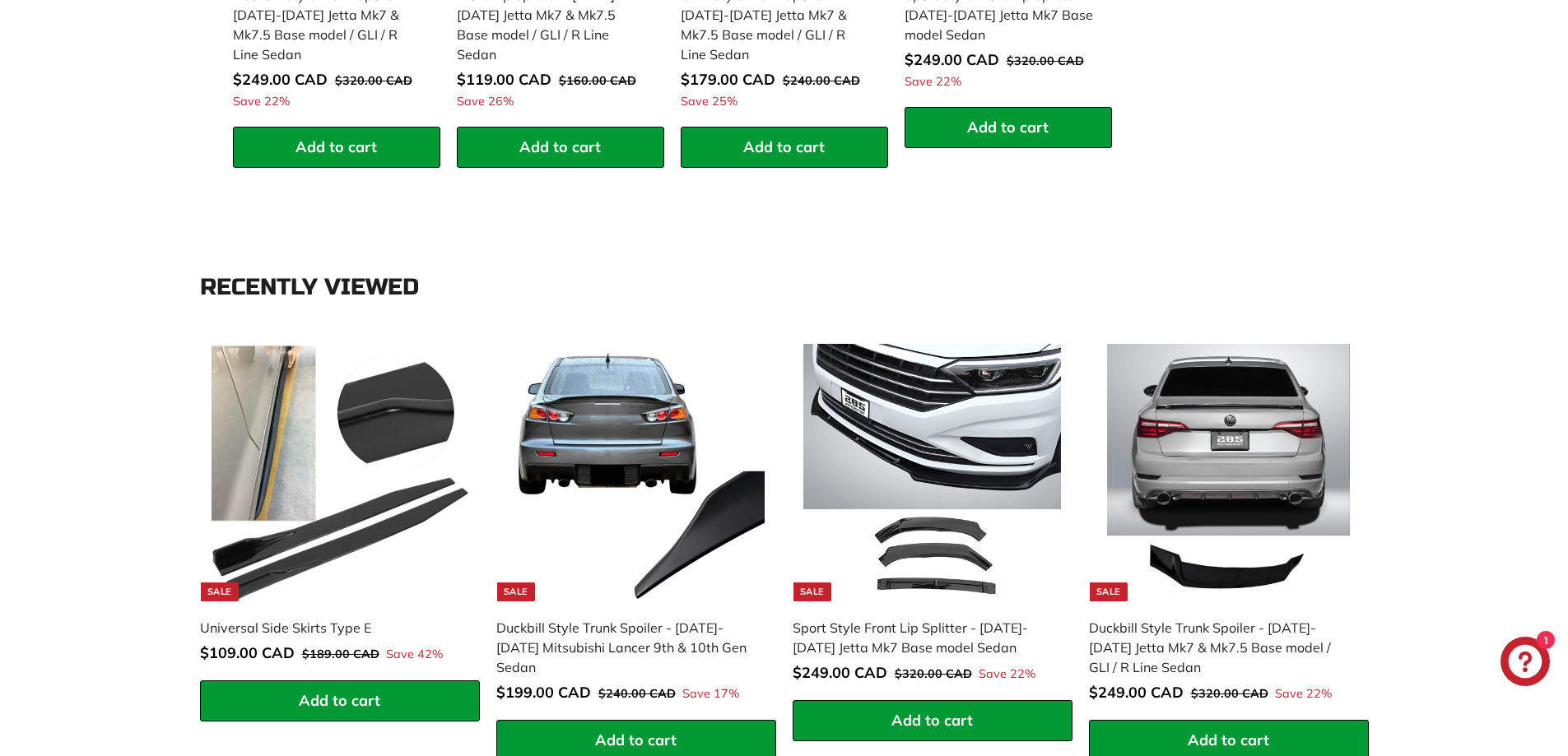
drag, startPoint x: 158, startPoint y: 347, endPoint x: 179, endPoint y: 121, distance: 227.0
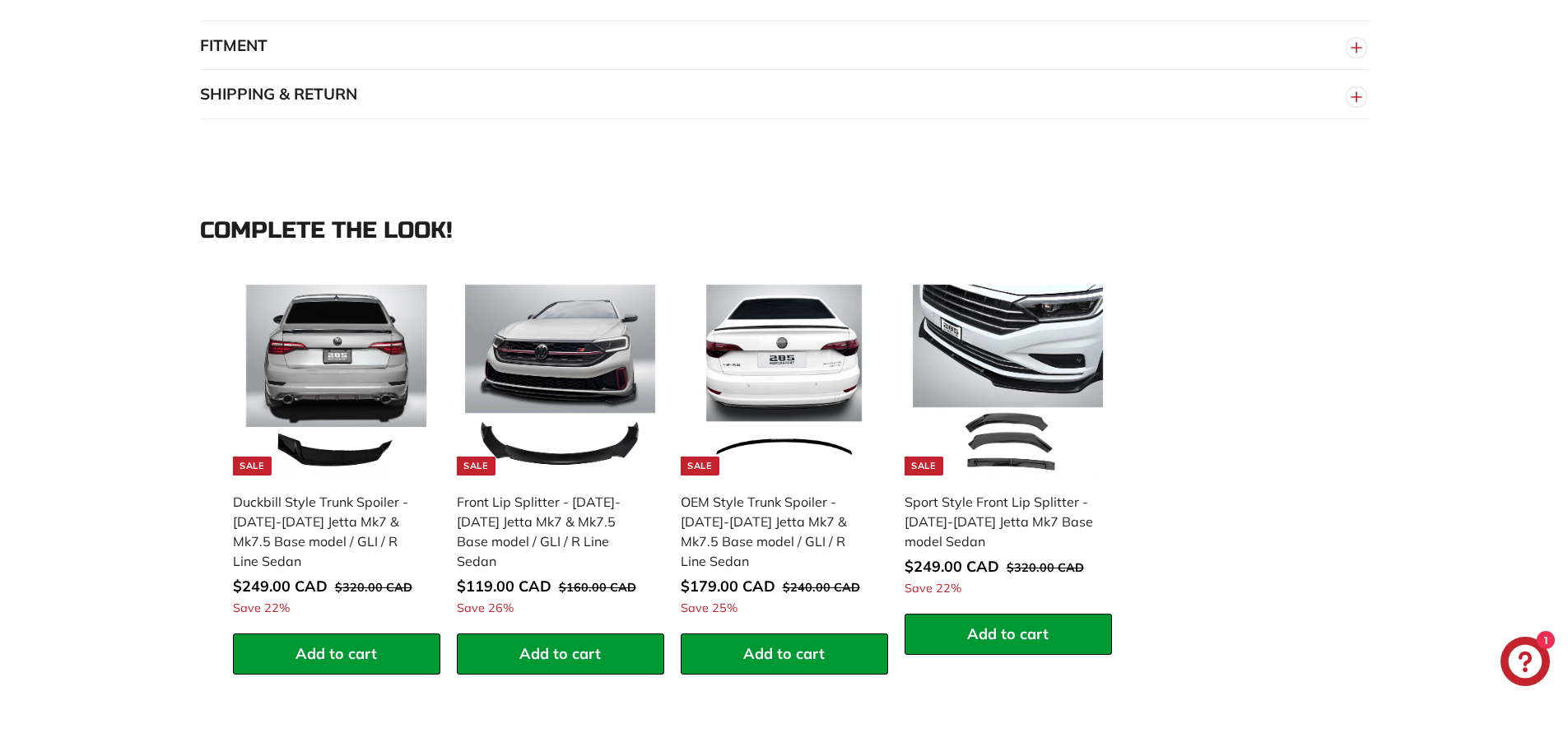
drag, startPoint x: 155, startPoint y: 348, endPoint x: 151, endPoint y: 279, distance: 69.1
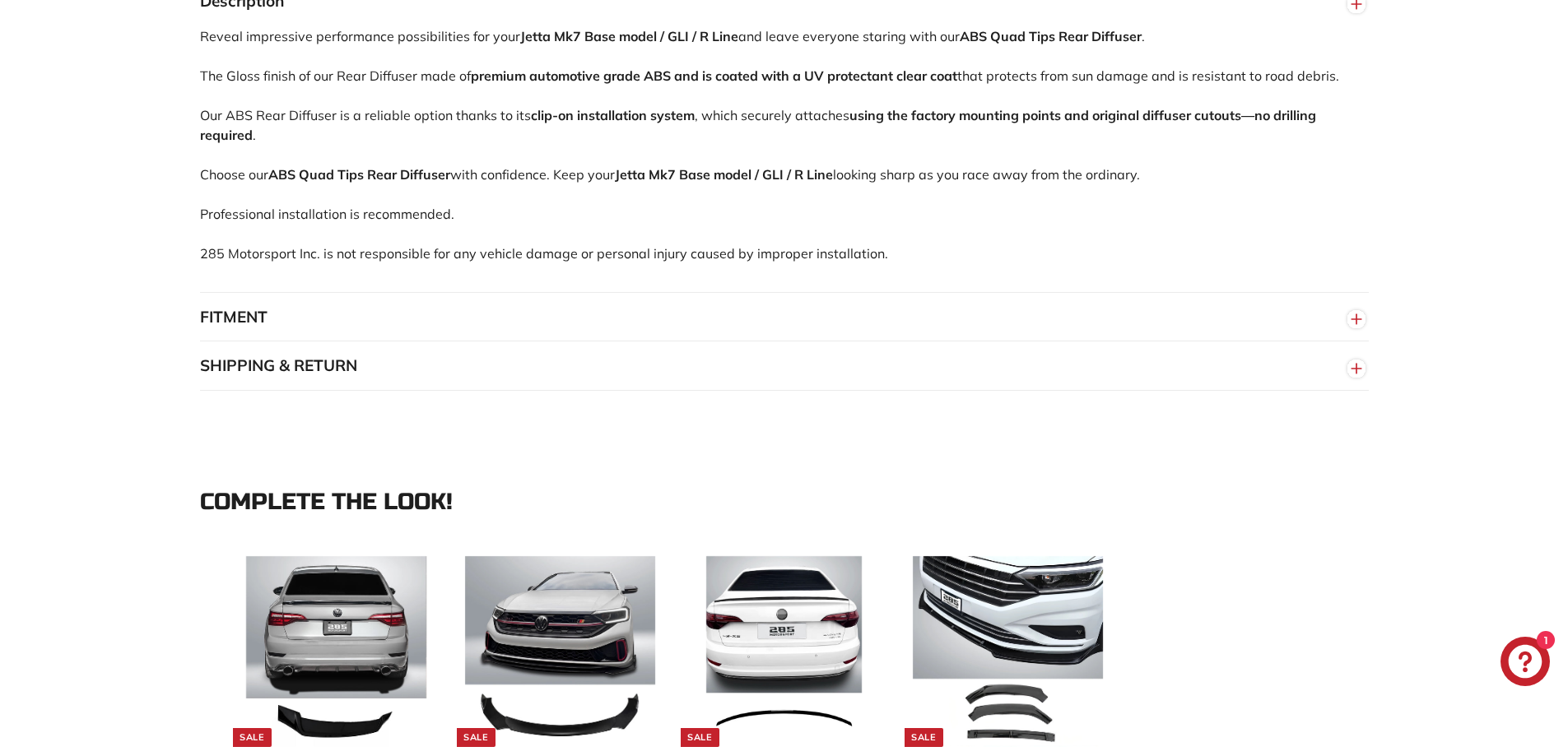
drag, startPoint x: 142, startPoint y: 426, endPoint x: 159, endPoint y: 262, distance: 164.9
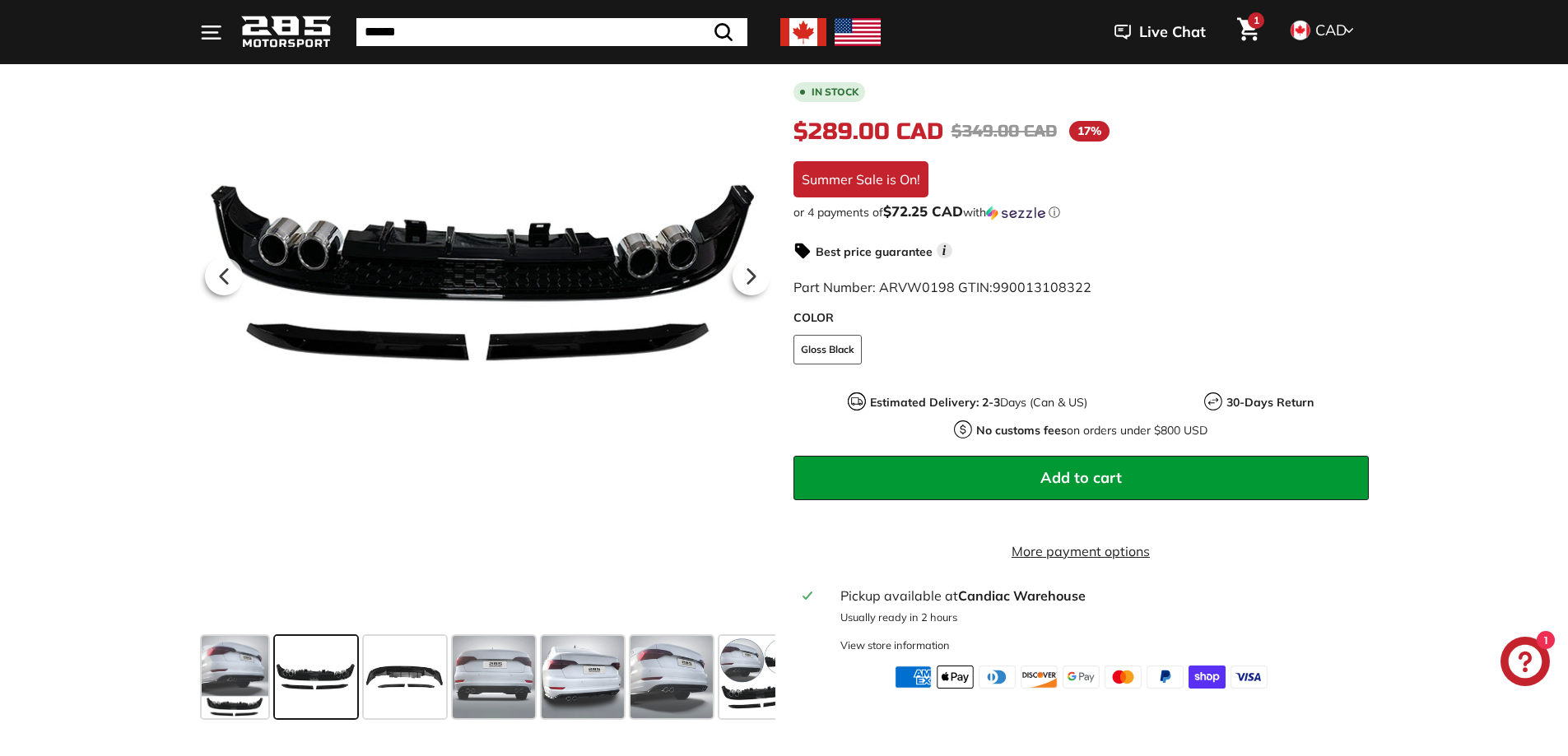
drag, startPoint x: 160, startPoint y: 436, endPoint x: 160, endPoint y: 231, distance: 205.0
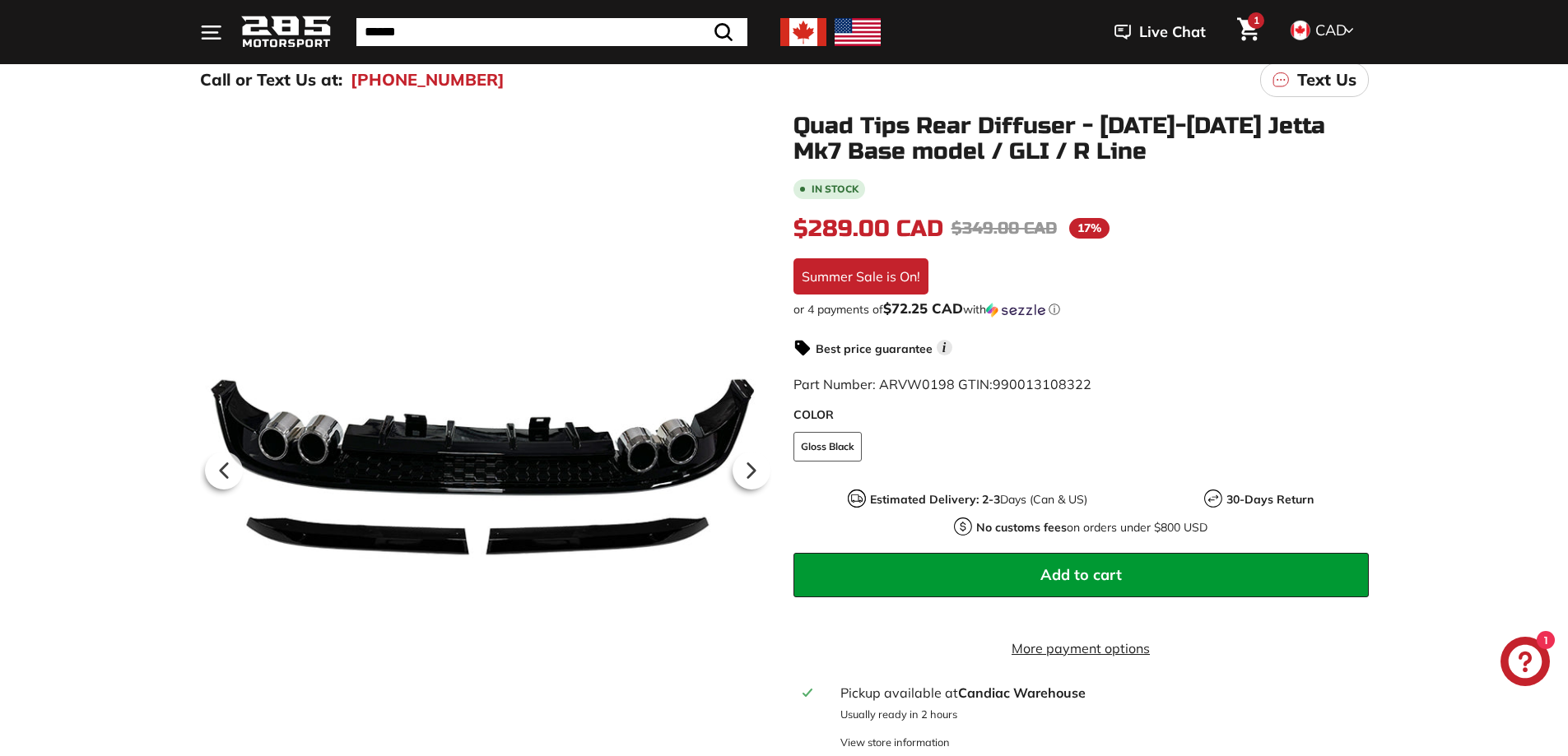
scroll to position [0, 0]
